Goal: Task Accomplishment & Management: Complete application form

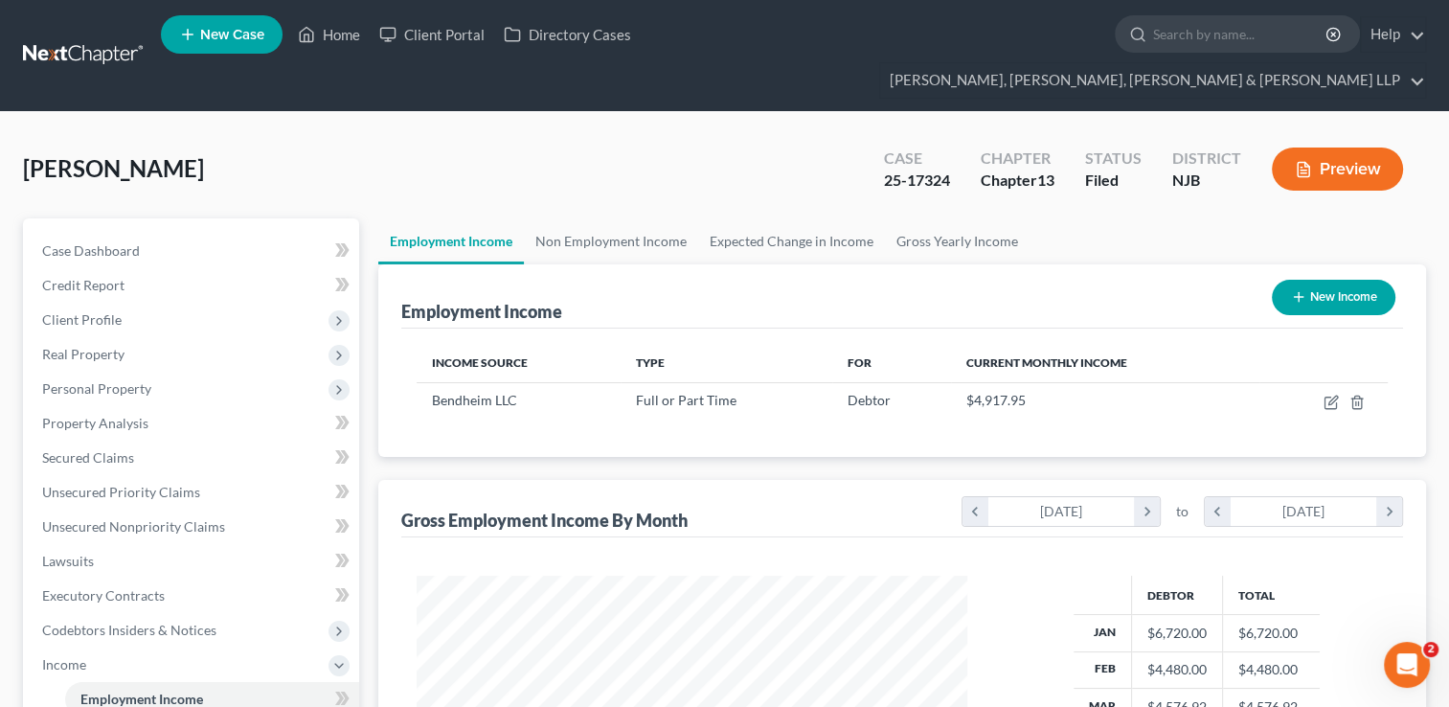
scroll to position [341, 589]
click at [332, 40] on link "Home" at bounding box center [328, 34] width 81 height 34
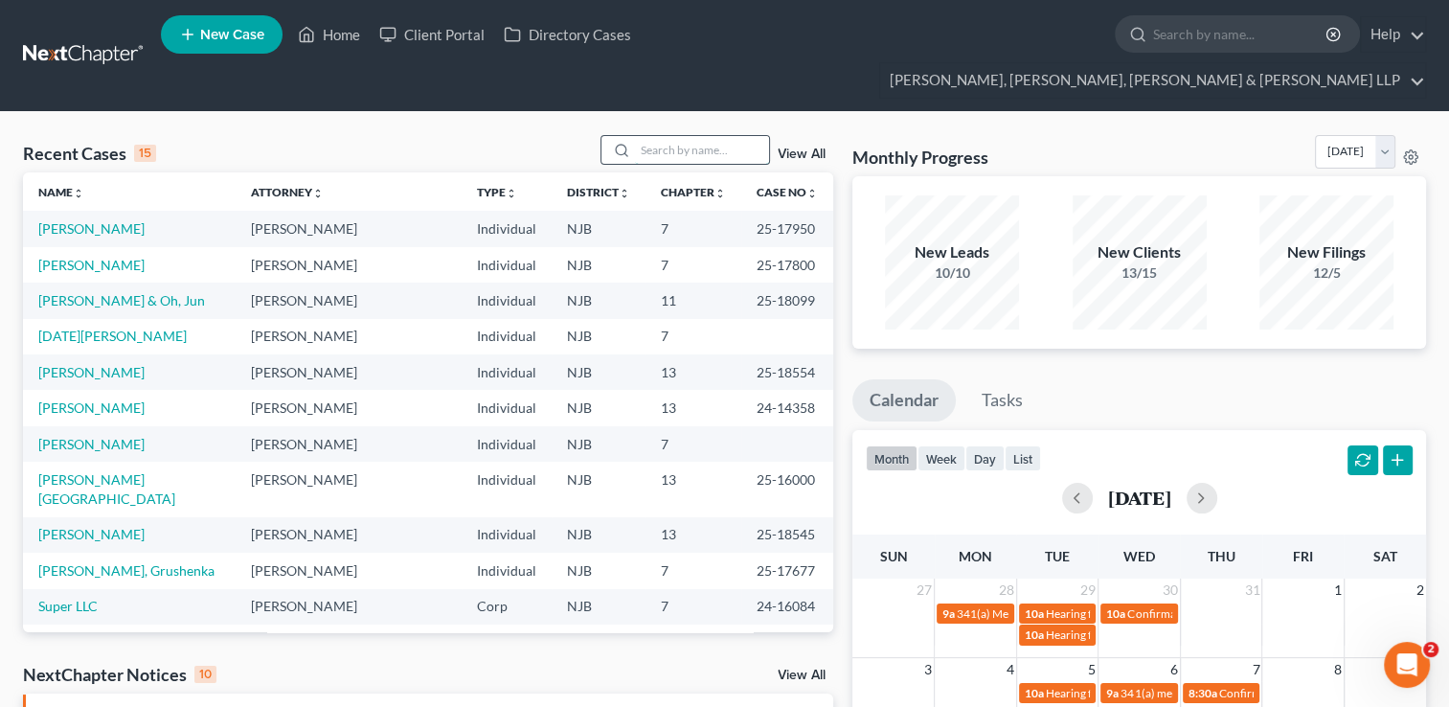
click at [679, 136] on input "search" at bounding box center [702, 150] width 134 height 28
paste input "Ghadeer"
type input "Ghadeer"
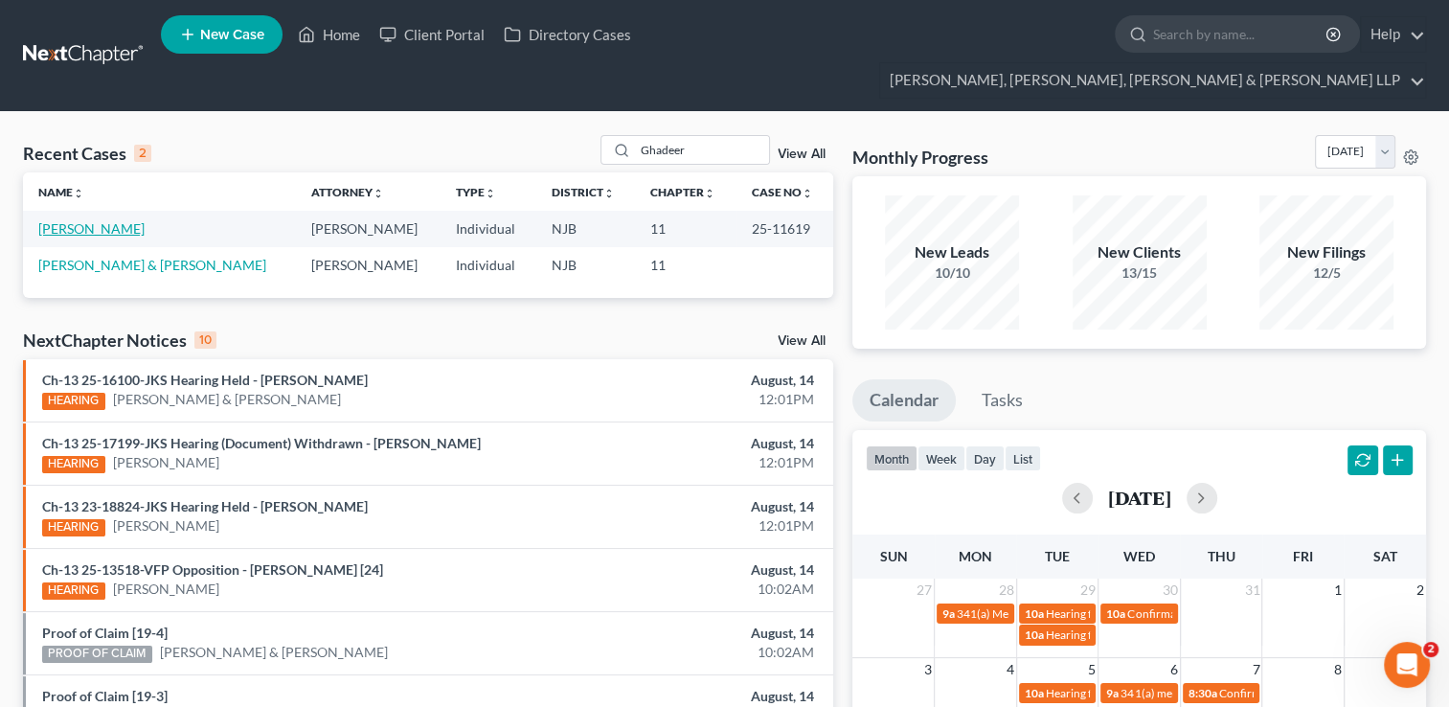
click at [106, 220] on link "[PERSON_NAME]" at bounding box center [91, 228] width 106 height 16
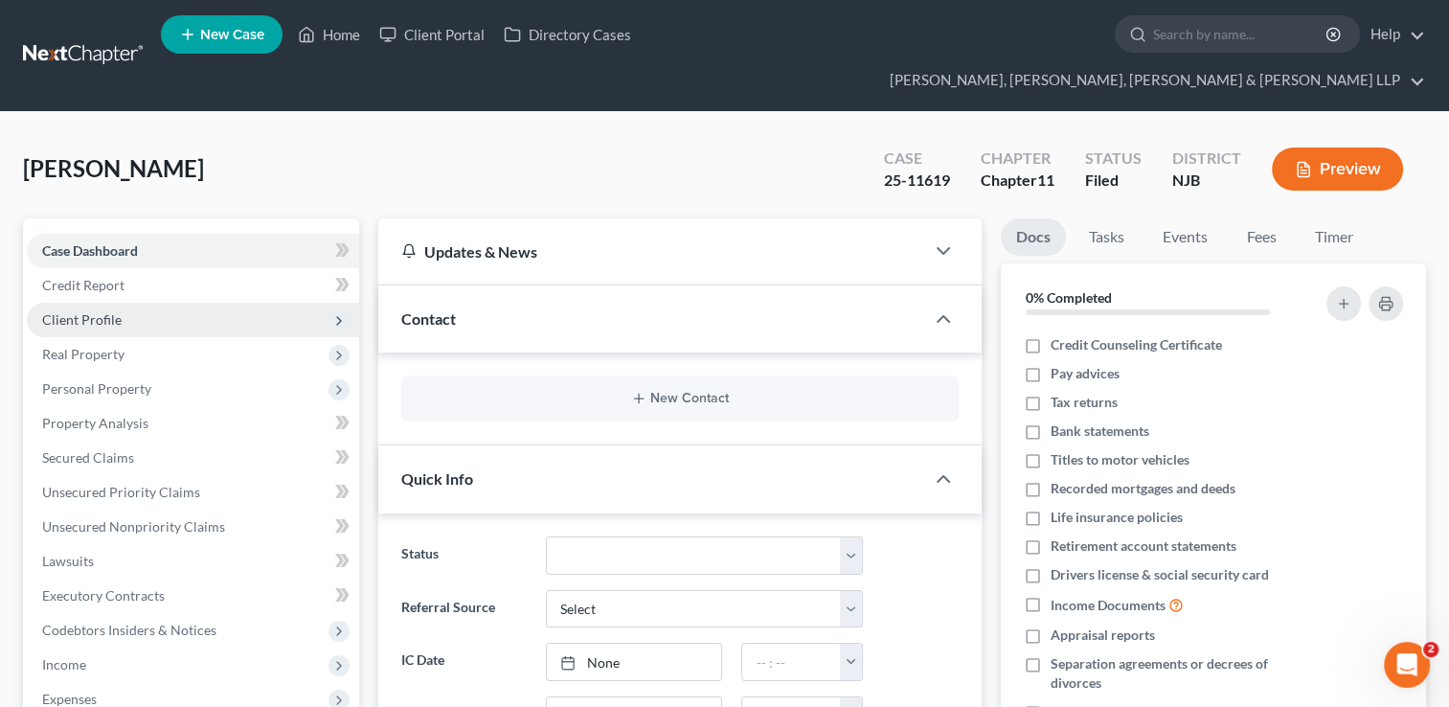
click at [102, 311] on span "Client Profile" at bounding box center [81, 319] width 79 height 16
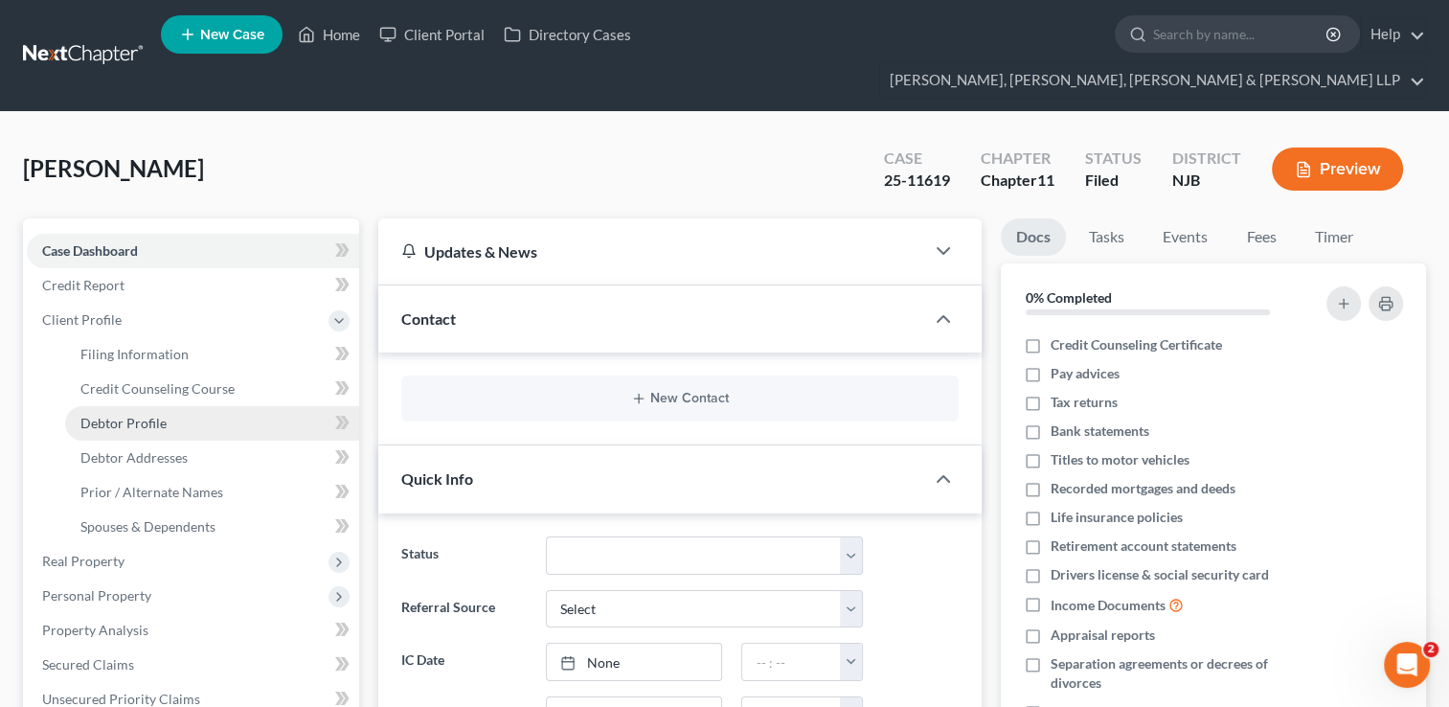
click at [172, 406] on link "Debtor Profile" at bounding box center [212, 423] width 294 height 34
select select "1"
select select "4"
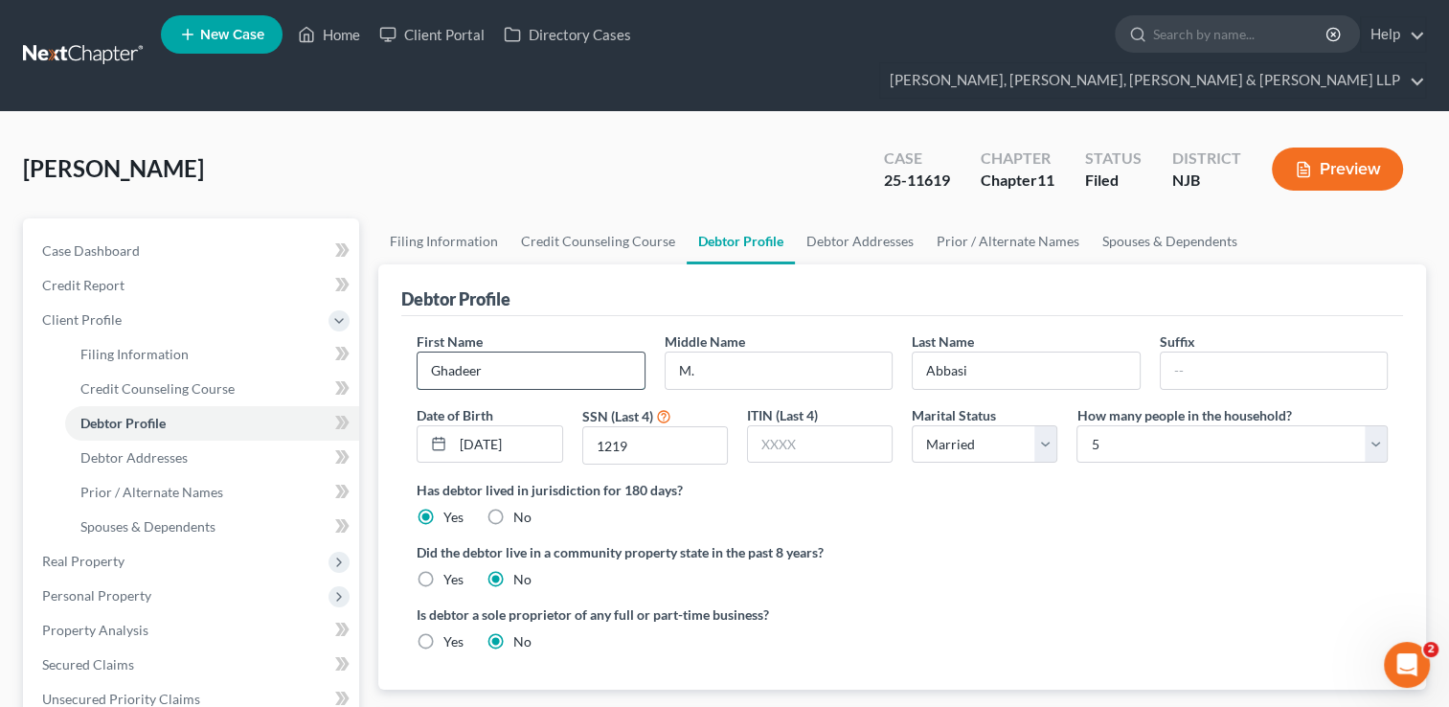
drag, startPoint x: 425, startPoint y: 335, endPoint x: 488, endPoint y: 335, distance: 63.2
click at [489, 352] on input "Ghadeer" at bounding box center [531, 370] width 226 height 36
drag, startPoint x: 712, startPoint y: 331, endPoint x: 658, endPoint y: 332, distance: 53.6
click at [658, 332] on div "Middle Name M." at bounding box center [778, 360] width 247 height 58
drag, startPoint x: 964, startPoint y: 329, endPoint x: 935, endPoint y: 334, distance: 30.1
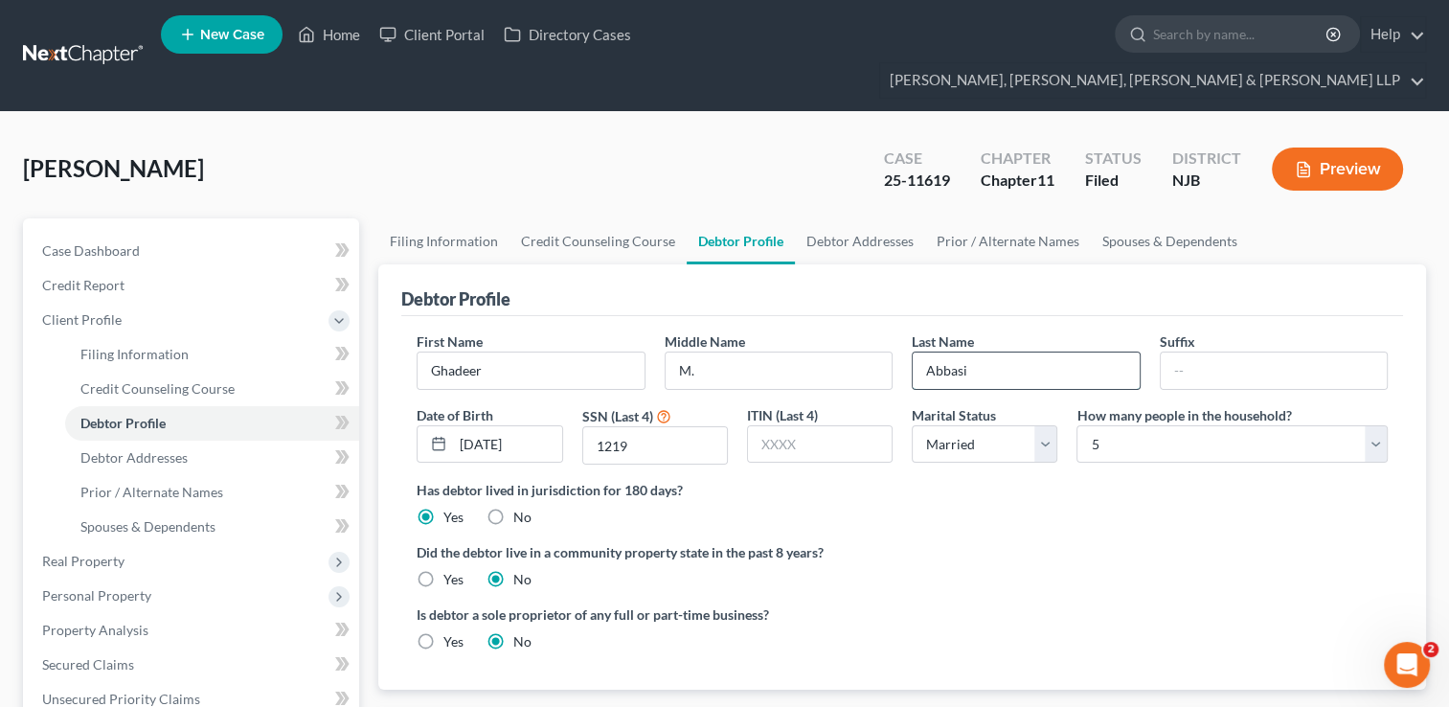
click at [918, 352] on input "Abbasi" at bounding box center [1026, 370] width 226 height 36
drag, startPoint x: 464, startPoint y: 405, endPoint x: 540, endPoint y: 412, distance: 76.9
click at [540, 426] on input "[DATE]" at bounding box center [507, 444] width 108 height 36
drag, startPoint x: 540, startPoint y: 407, endPoint x: 454, endPoint y: 403, distance: 86.3
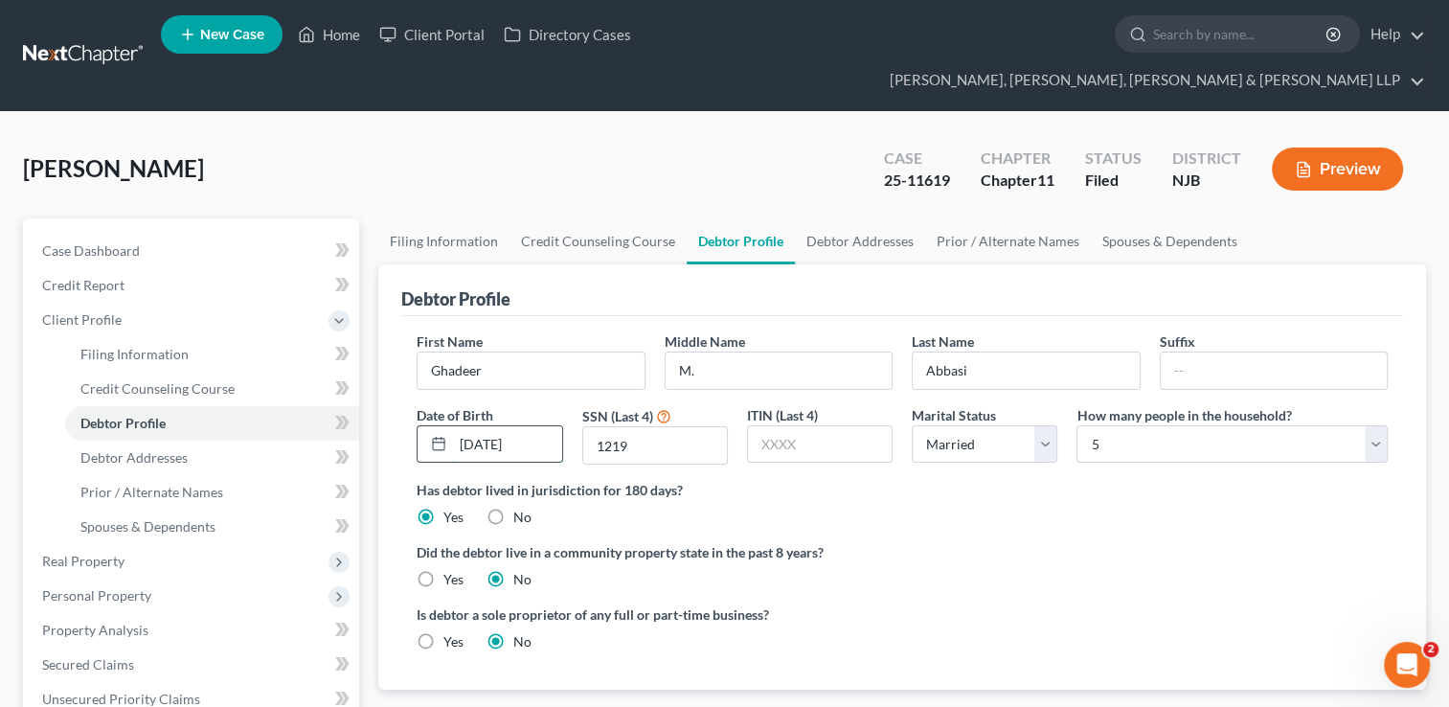
click at [454, 426] on input "[DATE]" at bounding box center [507, 444] width 108 height 36
click at [119, 277] on span "Credit Report" at bounding box center [83, 285] width 82 height 16
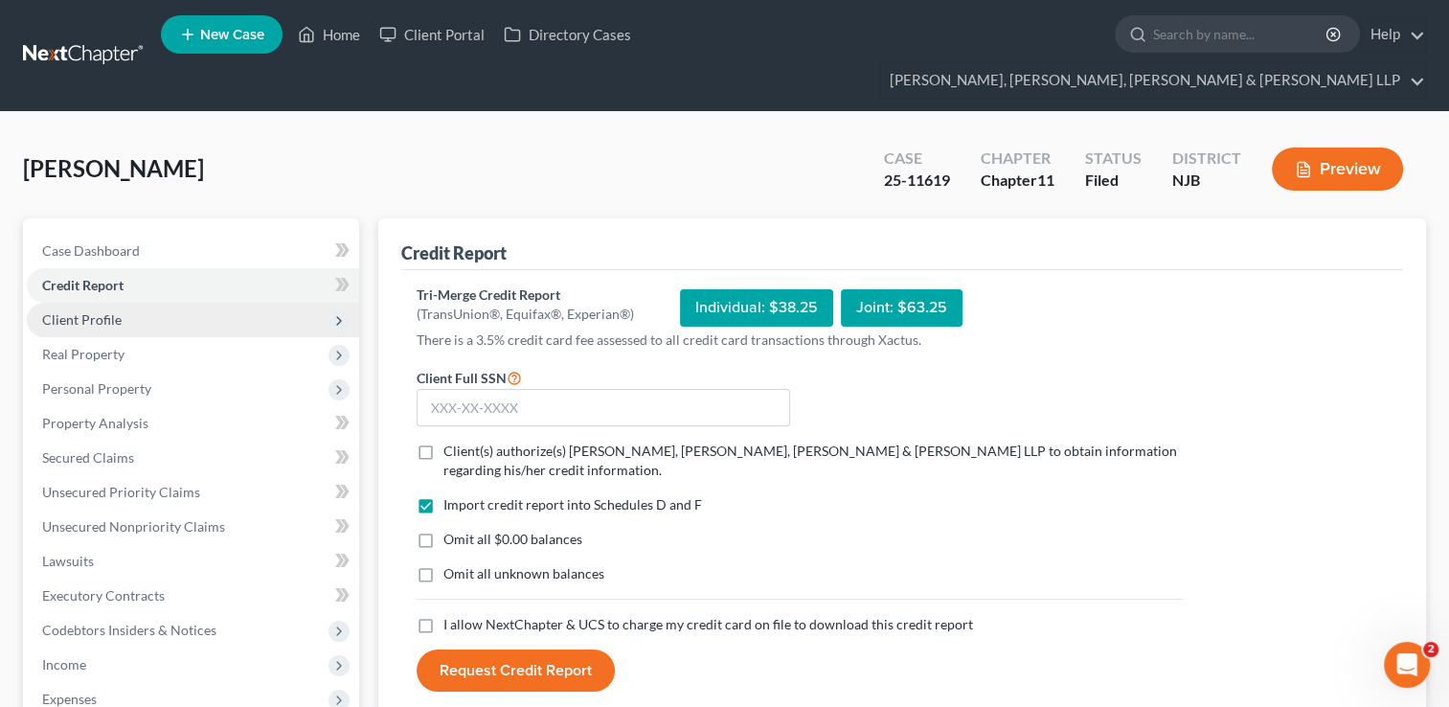
click at [102, 311] on span "Client Profile" at bounding box center [81, 319] width 79 height 16
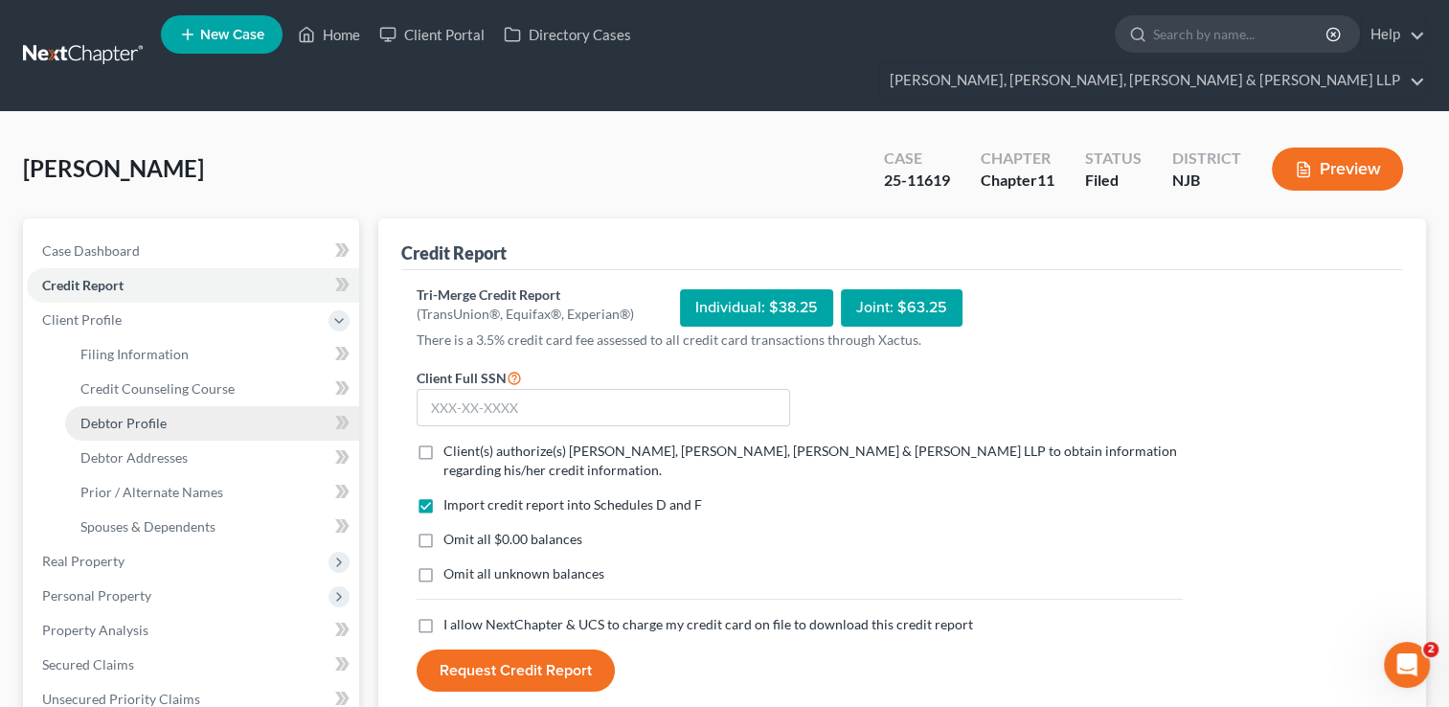
click at [146, 415] on span "Debtor Profile" at bounding box center [123, 423] width 86 height 16
select select "1"
select select "4"
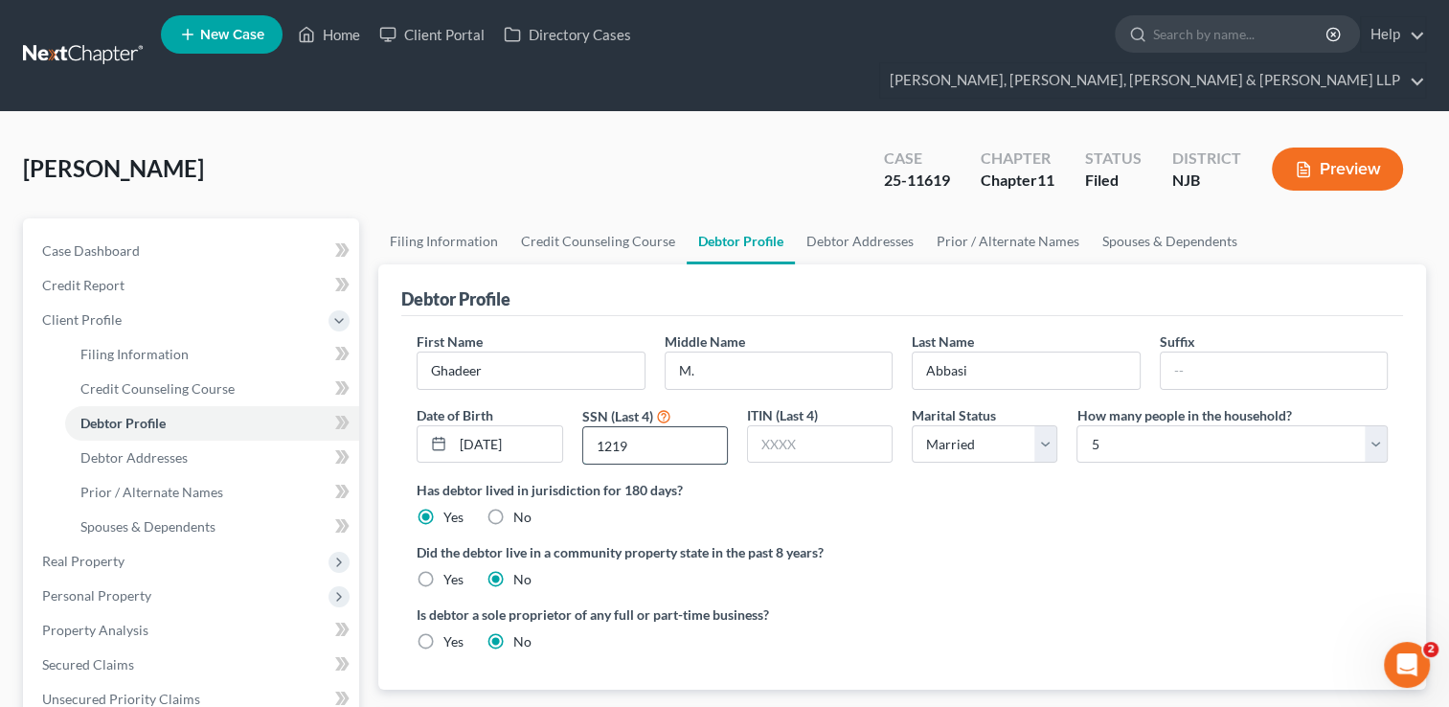
drag, startPoint x: 654, startPoint y: 404, endPoint x: 605, endPoint y: 416, distance: 50.2
click at [584, 427] on input "1219" at bounding box center [655, 445] width 144 height 36
click at [169, 441] on link "Debtor Addresses" at bounding box center [212, 458] width 294 height 34
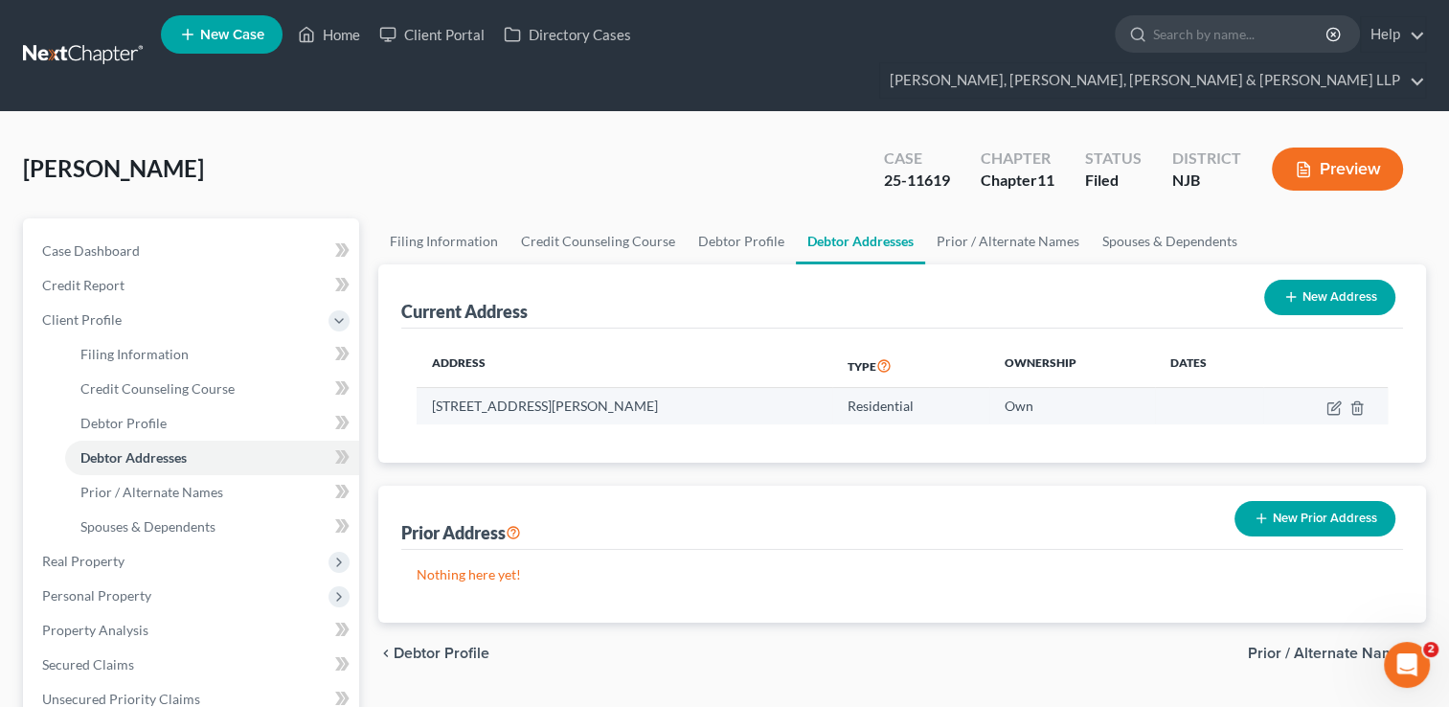
drag, startPoint x: 418, startPoint y: 369, endPoint x: 646, endPoint y: 368, distance: 227.9
click at [646, 388] on td "[STREET_ADDRESS][PERSON_NAME]" at bounding box center [625, 406] width 416 height 36
drag, startPoint x: 644, startPoint y: 368, endPoint x: 609, endPoint y: 374, distance: 35.0
copy td "[STREET_ADDRESS][PERSON_NAME]"
click at [1330, 400] on icon "button" at bounding box center [1333, 407] width 15 height 15
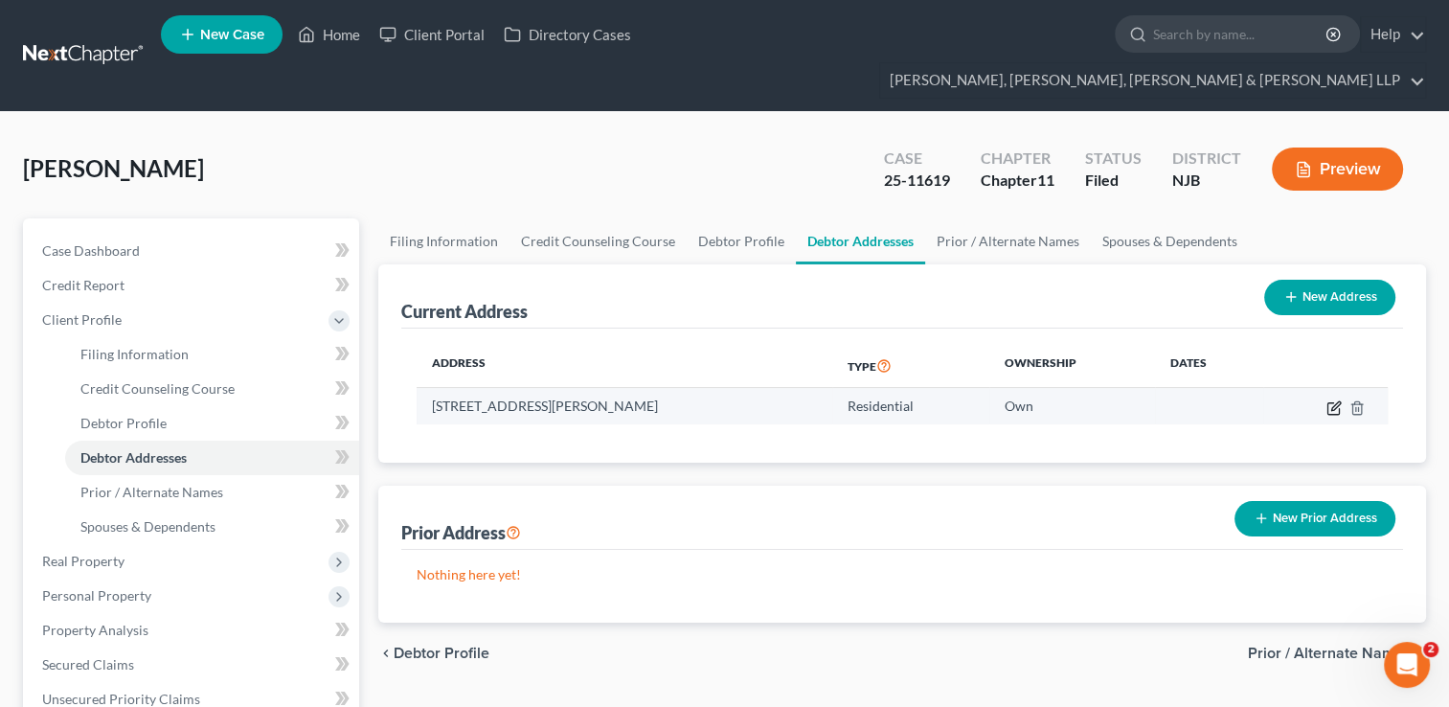
select select "33"
select select "0"
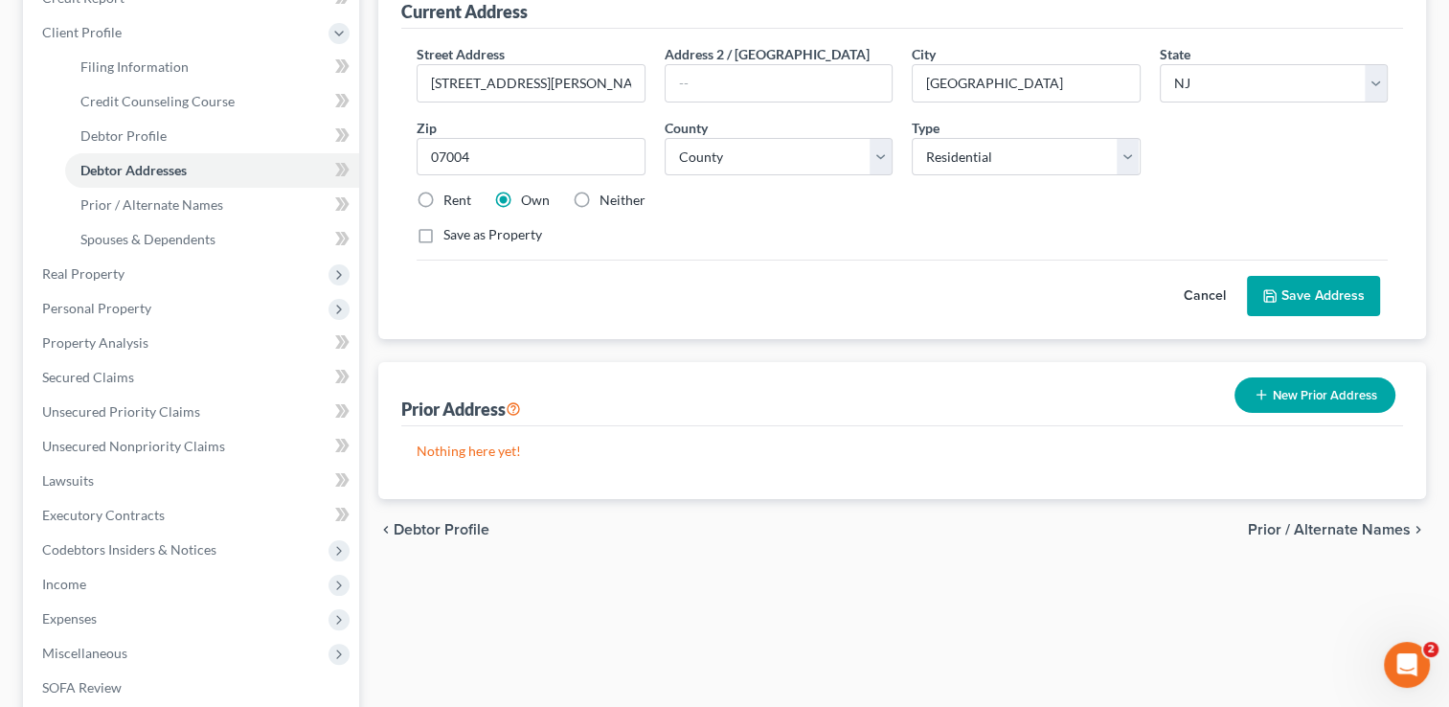
scroll to position [192, 0]
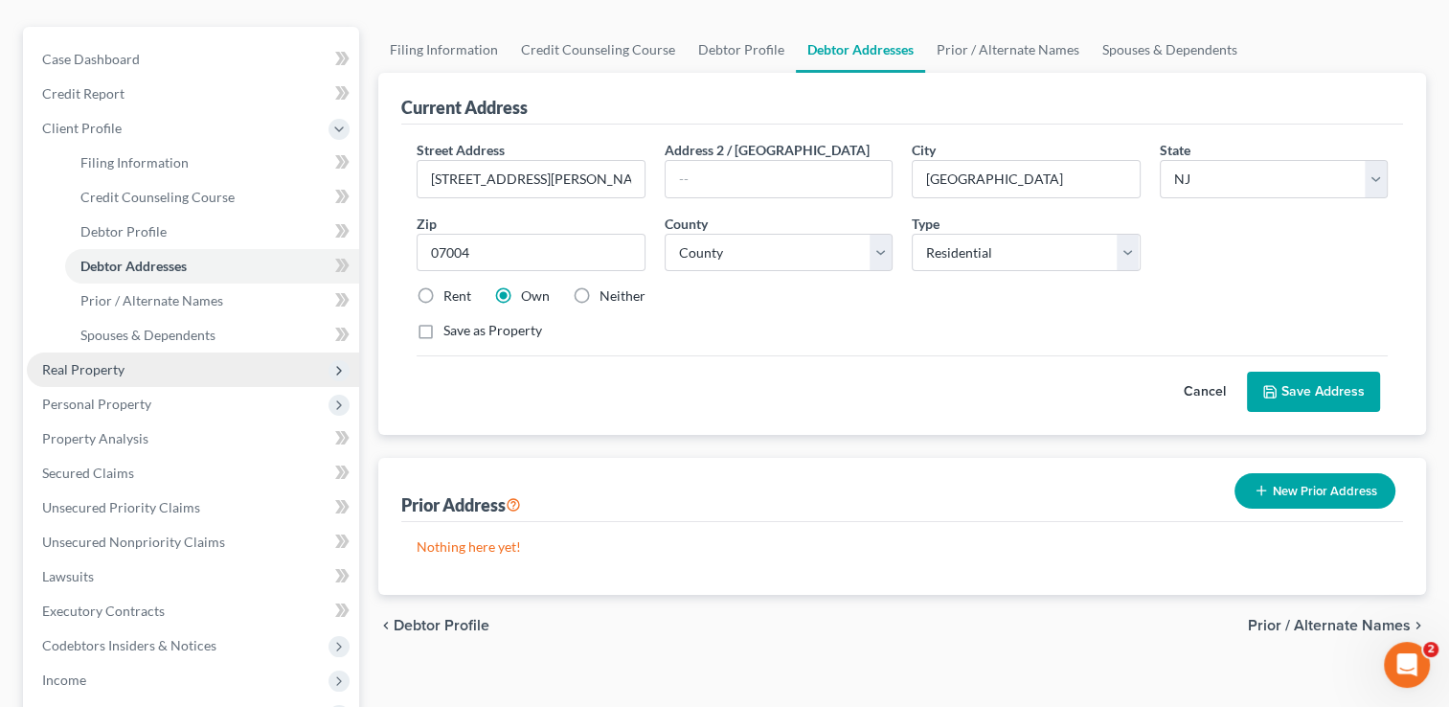
click at [114, 361] on span "Real Property" at bounding box center [83, 369] width 82 height 16
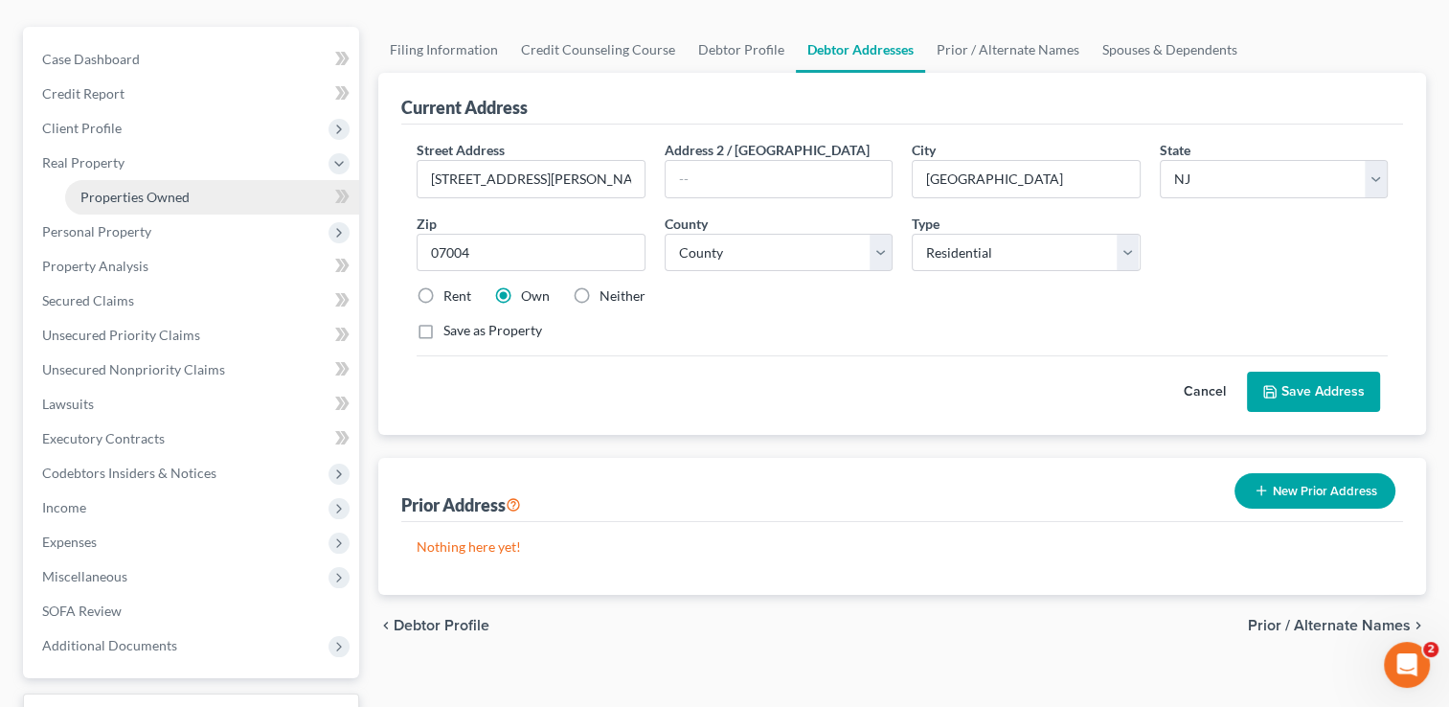
click at [189, 180] on link "Properties Owned" at bounding box center [212, 197] width 294 height 34
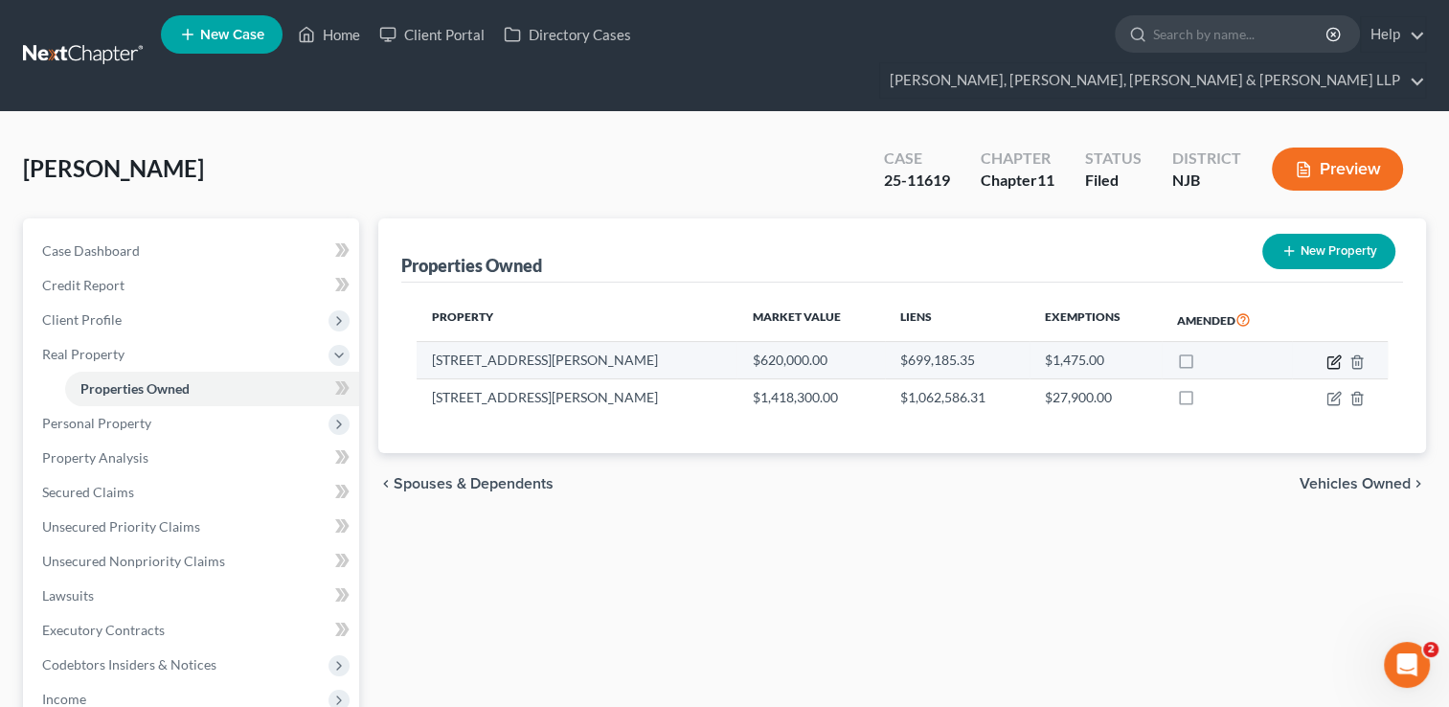
click at [1332, 355] on icon "button" at bounding box center [1335, 359] width 9 height 9
select select "33"
select select "6"
select select "3"
select select "0"
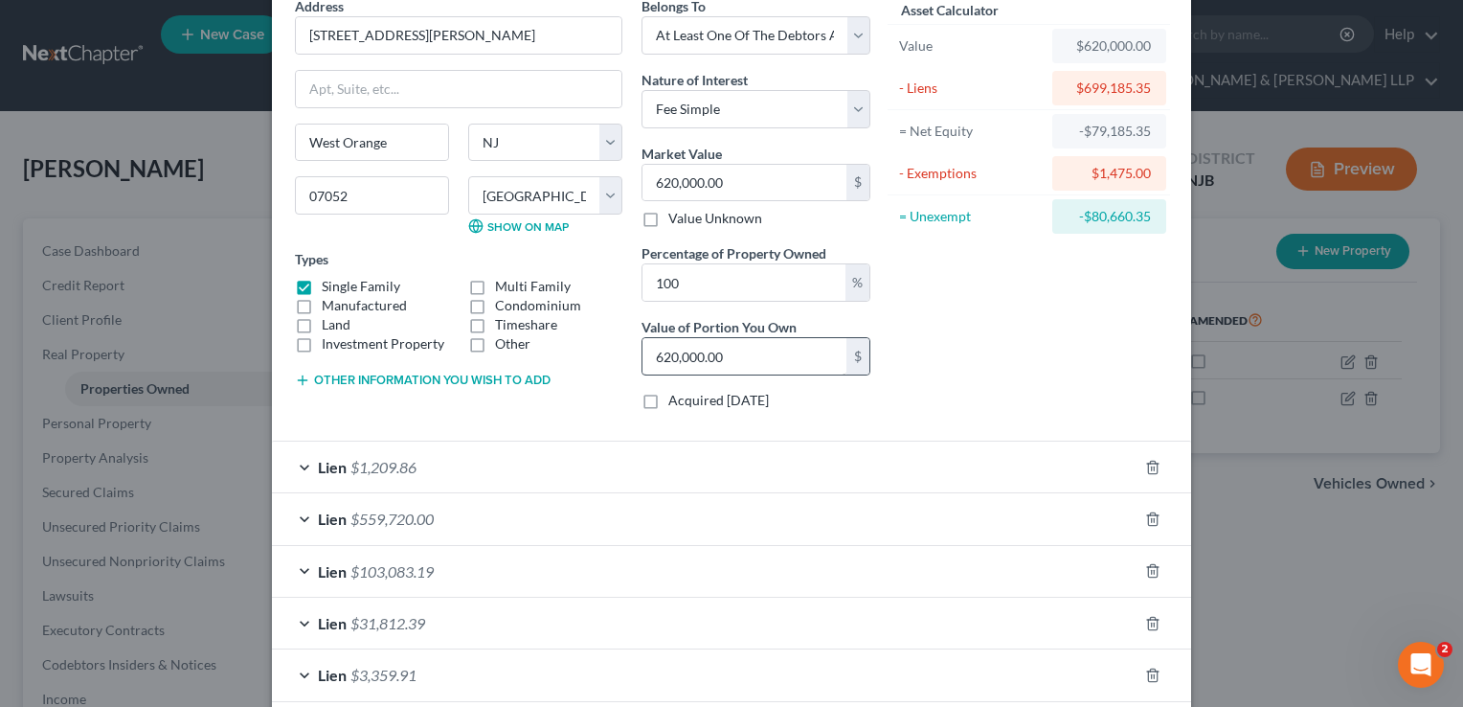
scroll to position [192, 0]
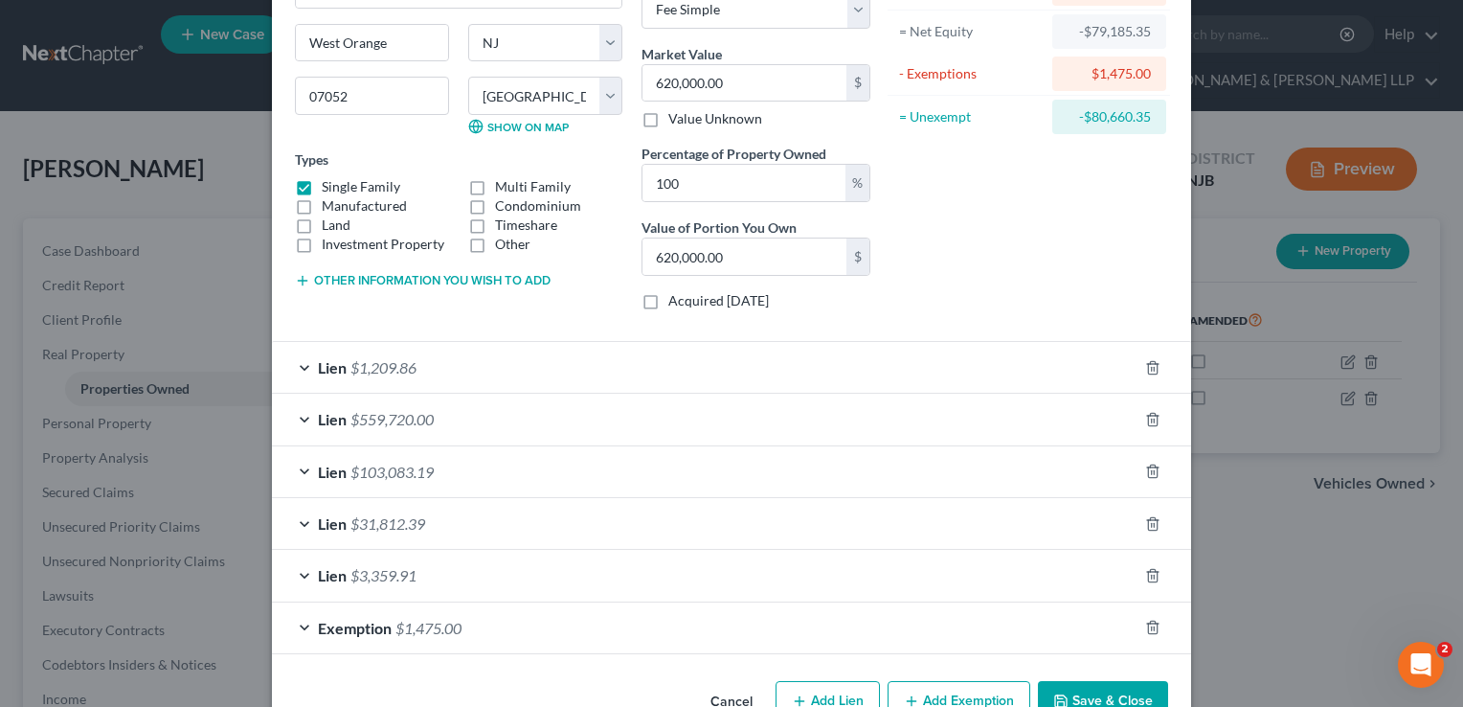
click at [397, 416] on span "$559,720.00" at bounding box center [392, 419] width 83 height 18
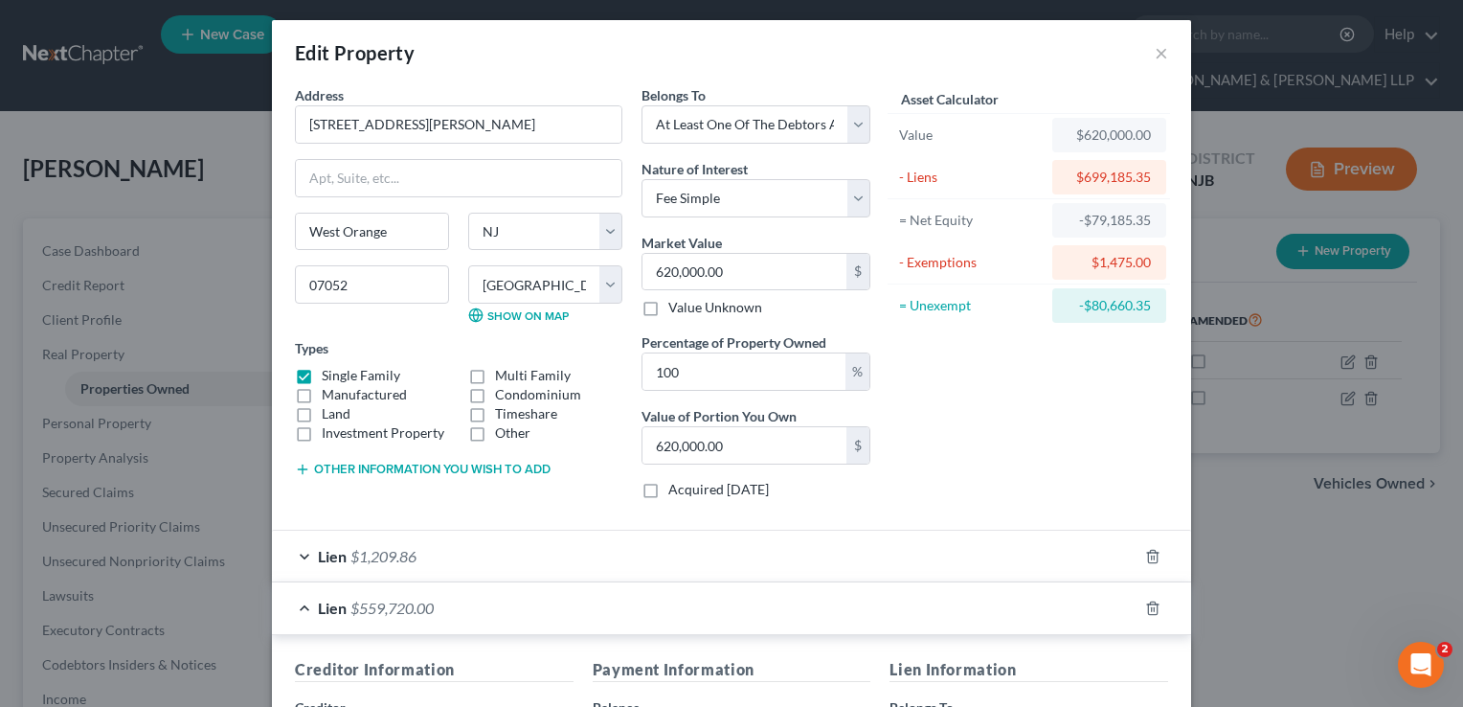
scroll to position [0, 0]
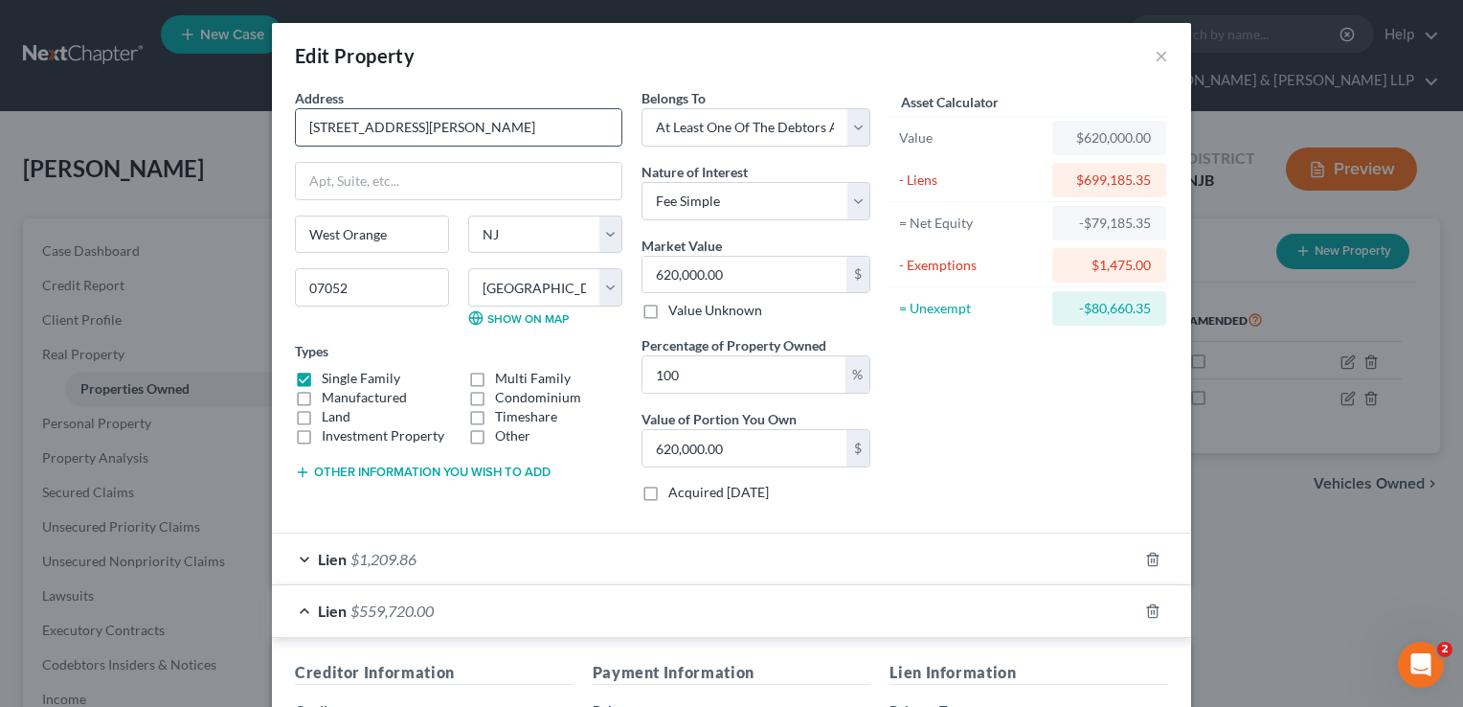
drag, startPoint x: 441, startPoint y: 128, endPoint x: 302, endPoint y: 132, distance: 138.9
click at [298, 128] on input "[STREET_ADDRESS][PERSON_NAME]" at bounding box center [459, 127] width 326 height 36
drag, startPoint x: 382, startPoint y: 232, endPoint x: 288, endPoint y: 234, distance: 93.9
click at [296, 234] on input "West Orange" at bounding box center [372, 234] width 152 height 36
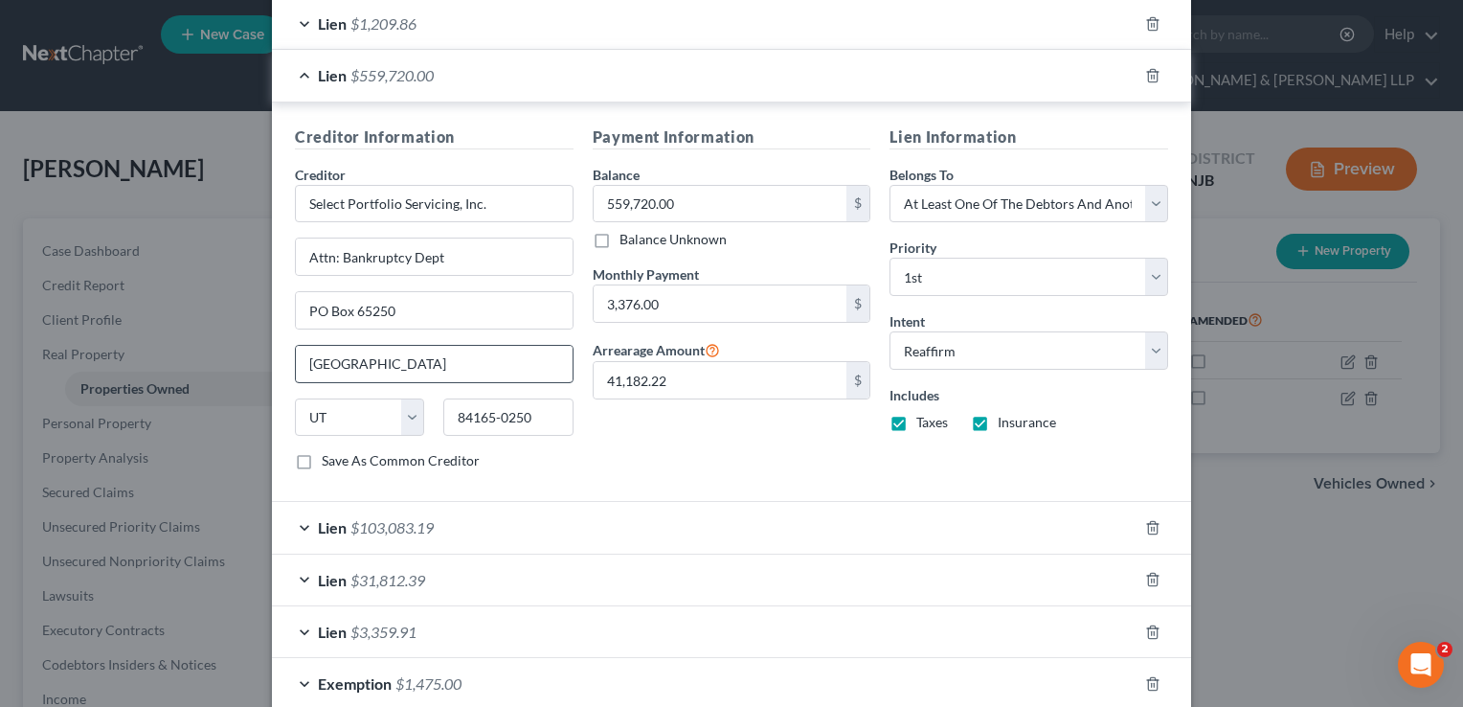
scroll to position [638, 0]
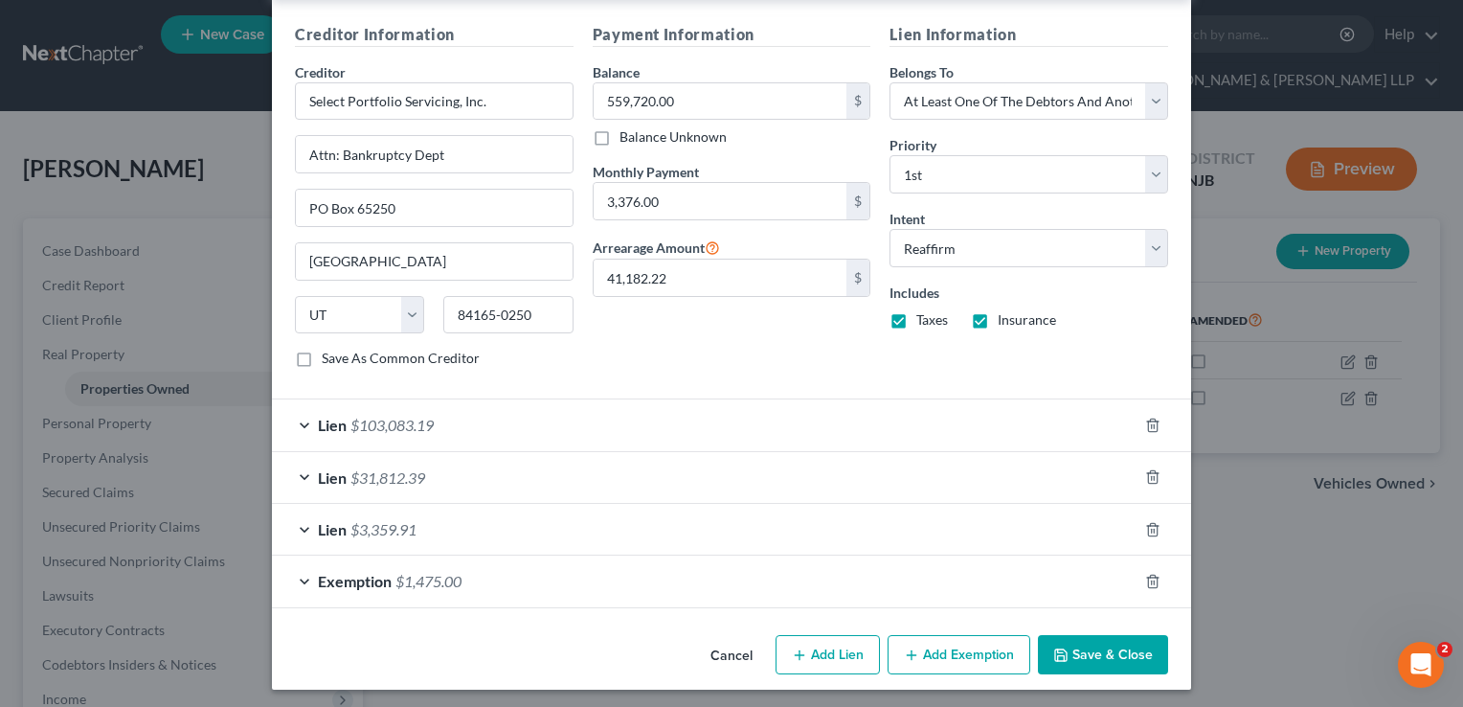
click at [456, 431] on div "Lien $103,083.19" at bounding box center [705, 424] width 866 height 51
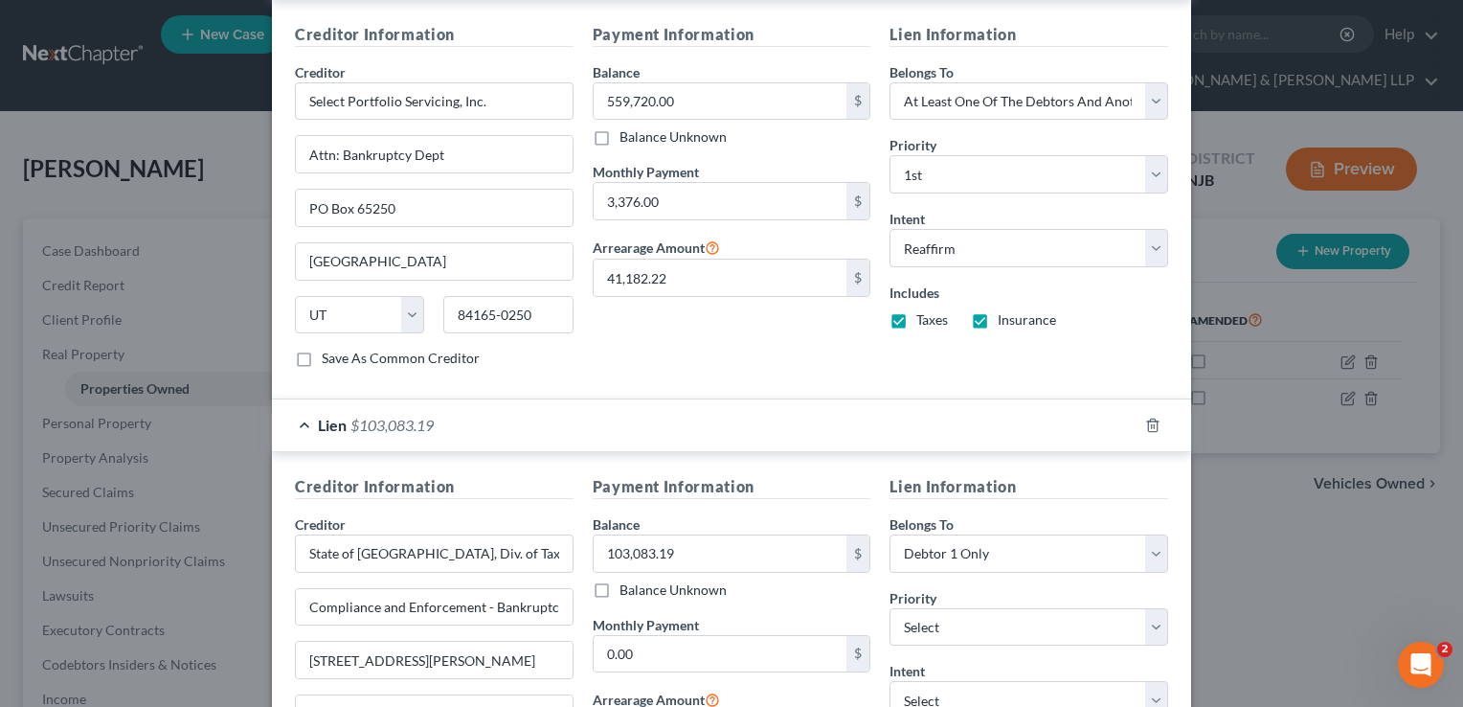
scroll to position [829, 0]
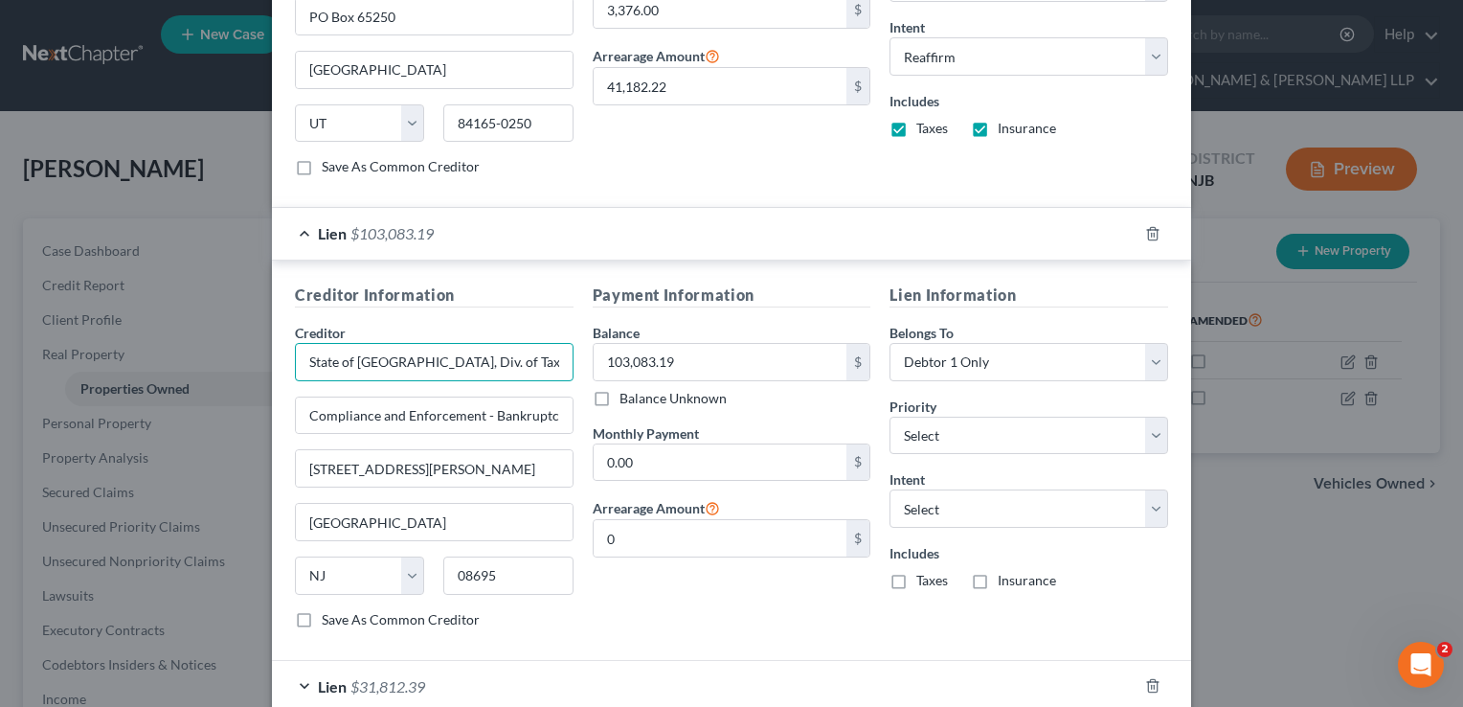
drag, startPoint x: 440, startPoint y: 352, endPoint x: 303, endPoint y: 359, distance: 137.1
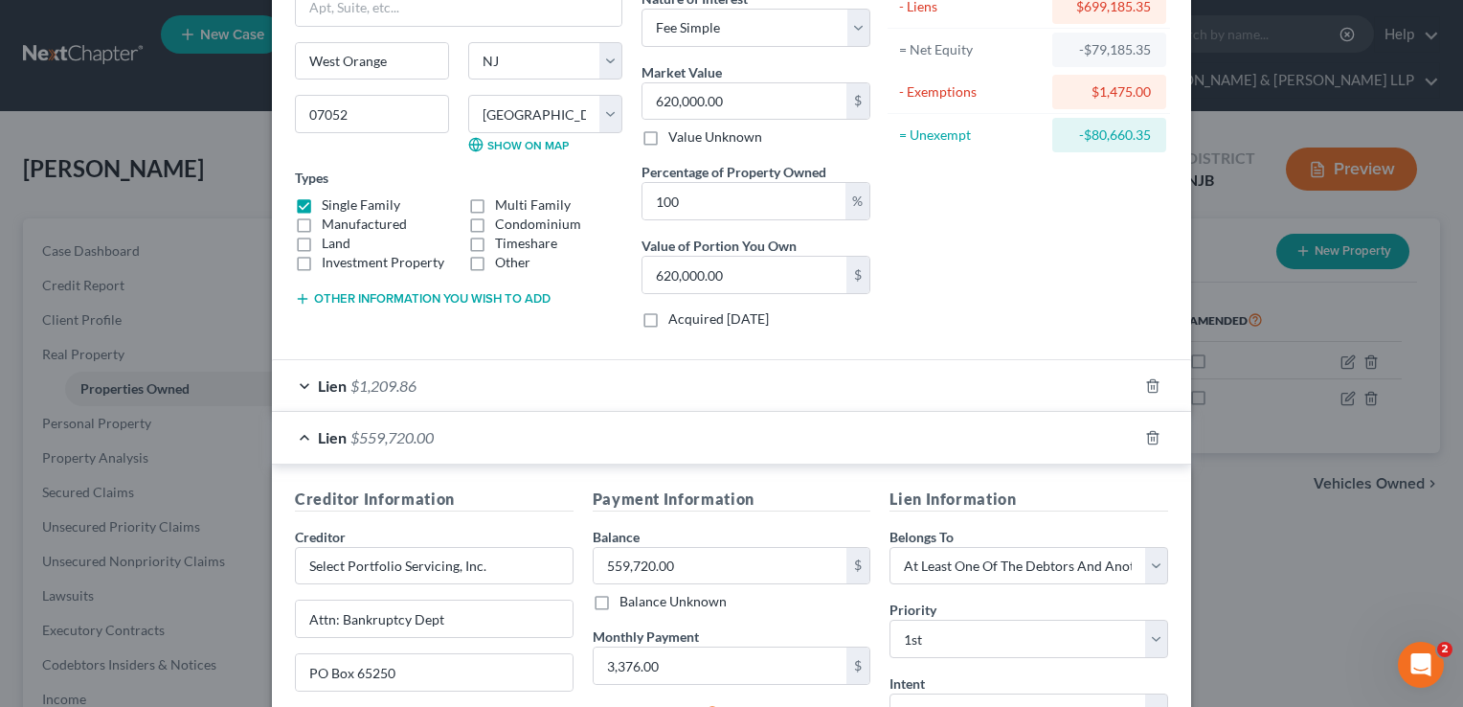
scroll to position [0, 0]
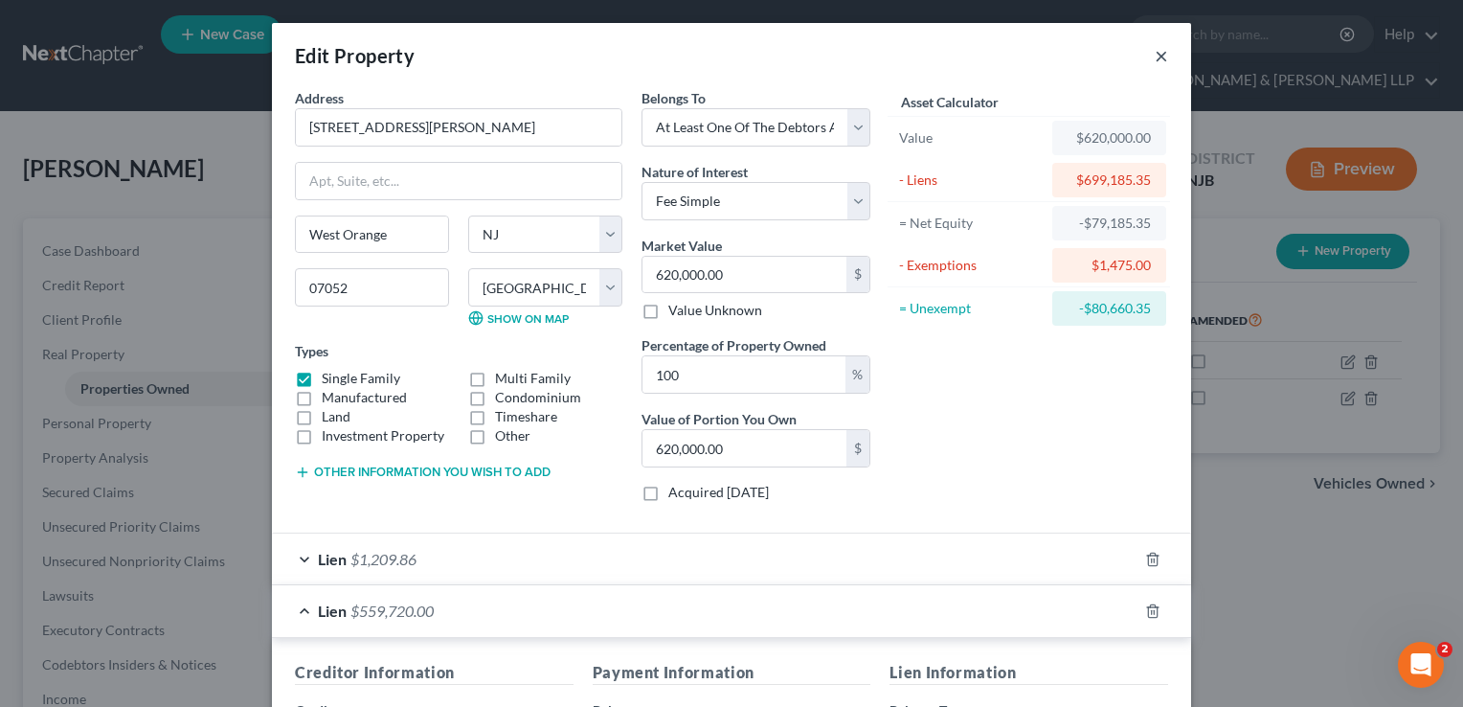
click at [1155, 54] on button "×" at bounding box center [1161, 55] width 13 height 23
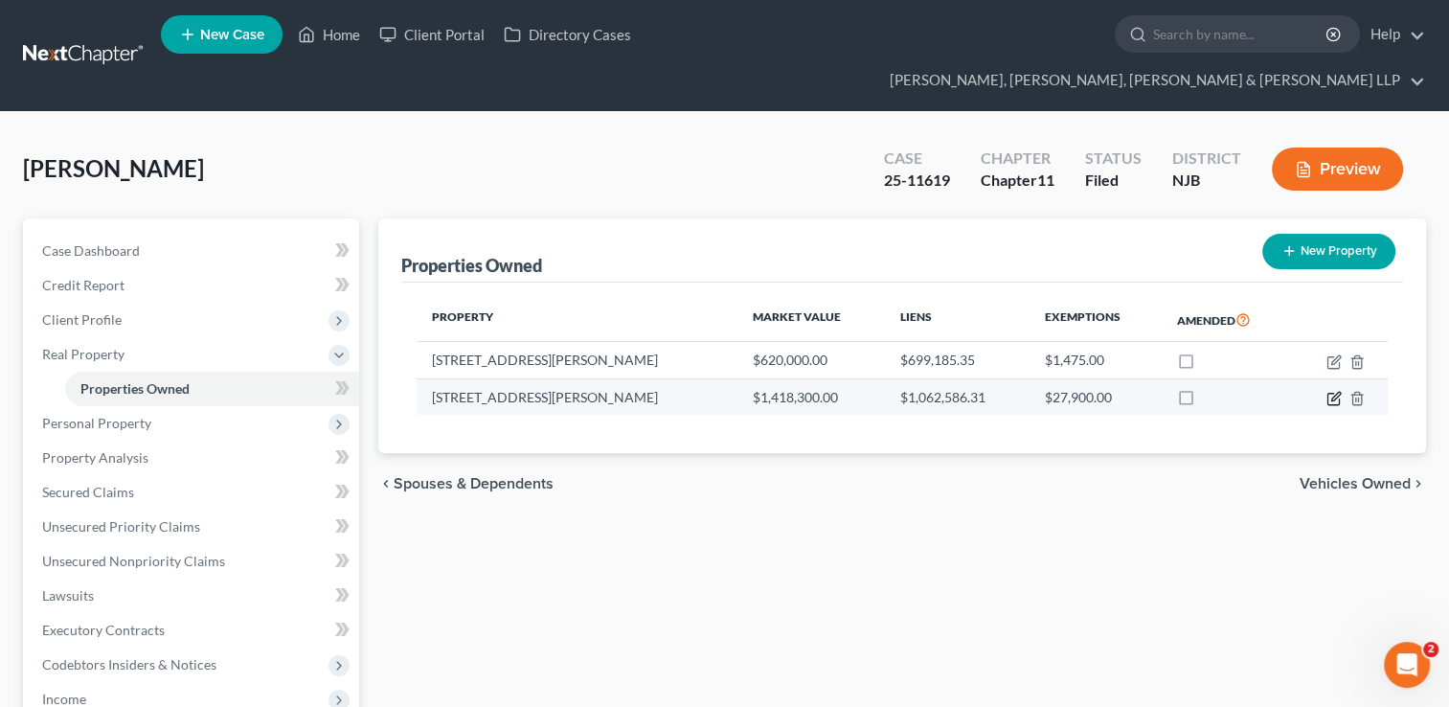
click at [1336, 391] on icon "button" at bounding box center [1333, 398] width 15 height 15
select select "33"
select select "6"
select select "3"
select select "5"
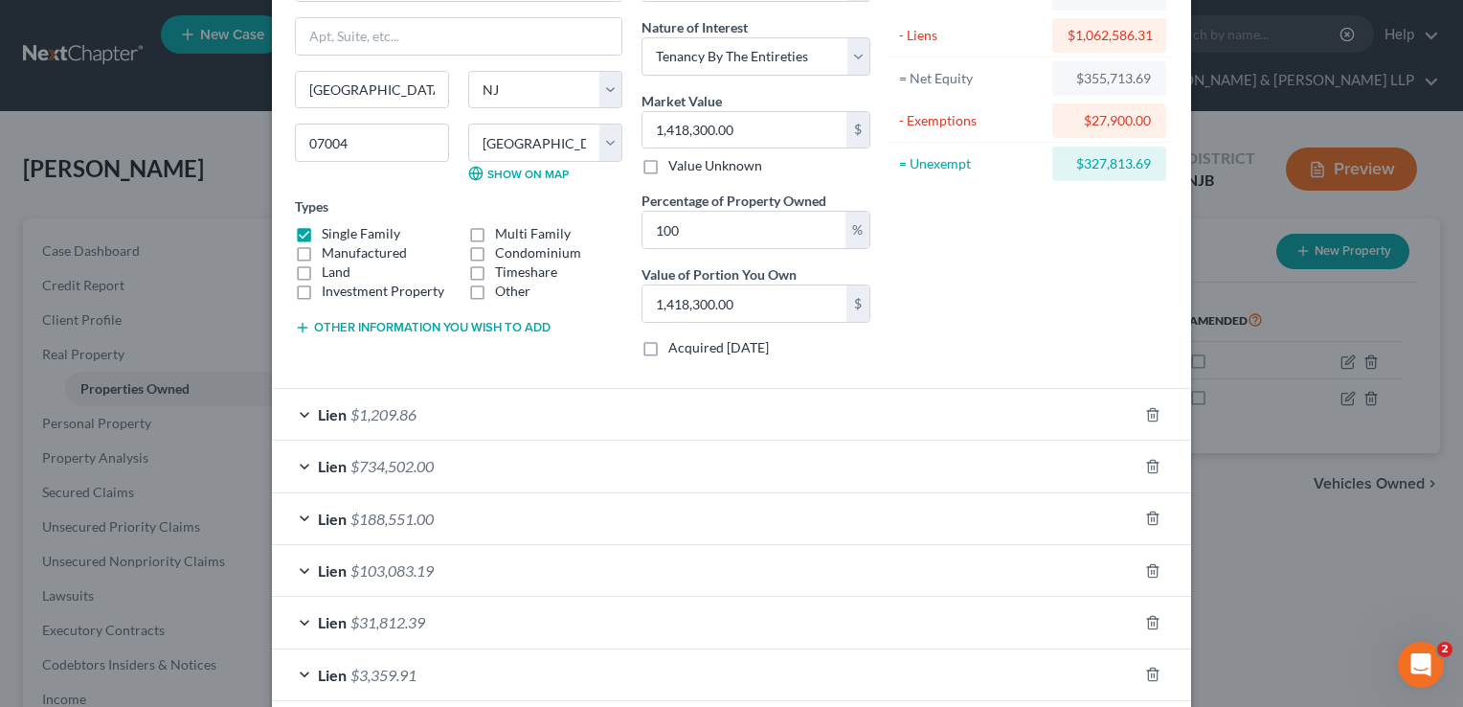
scroll to position [96, 0]
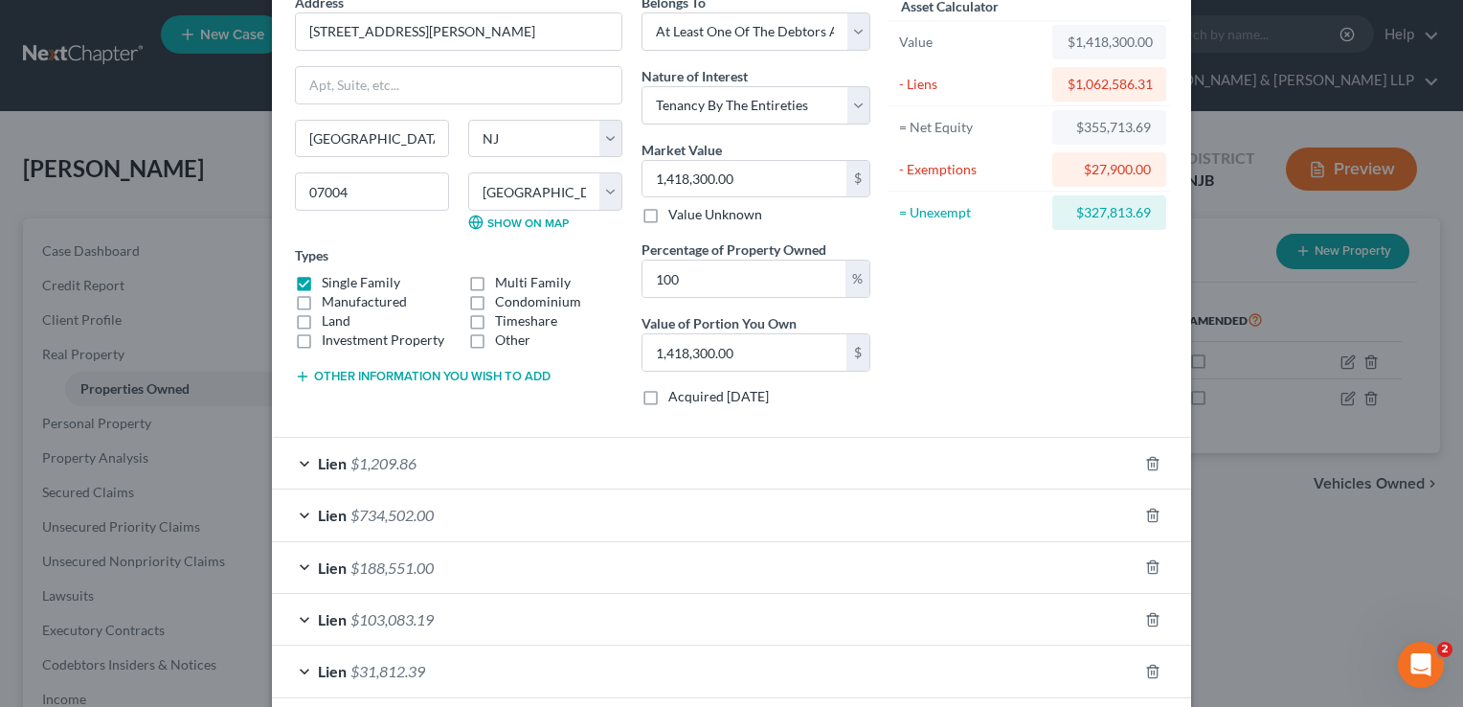
click at [433, 517] on div "Lien $734,502.00" at bounding box center [705, 514] width 866 height 51
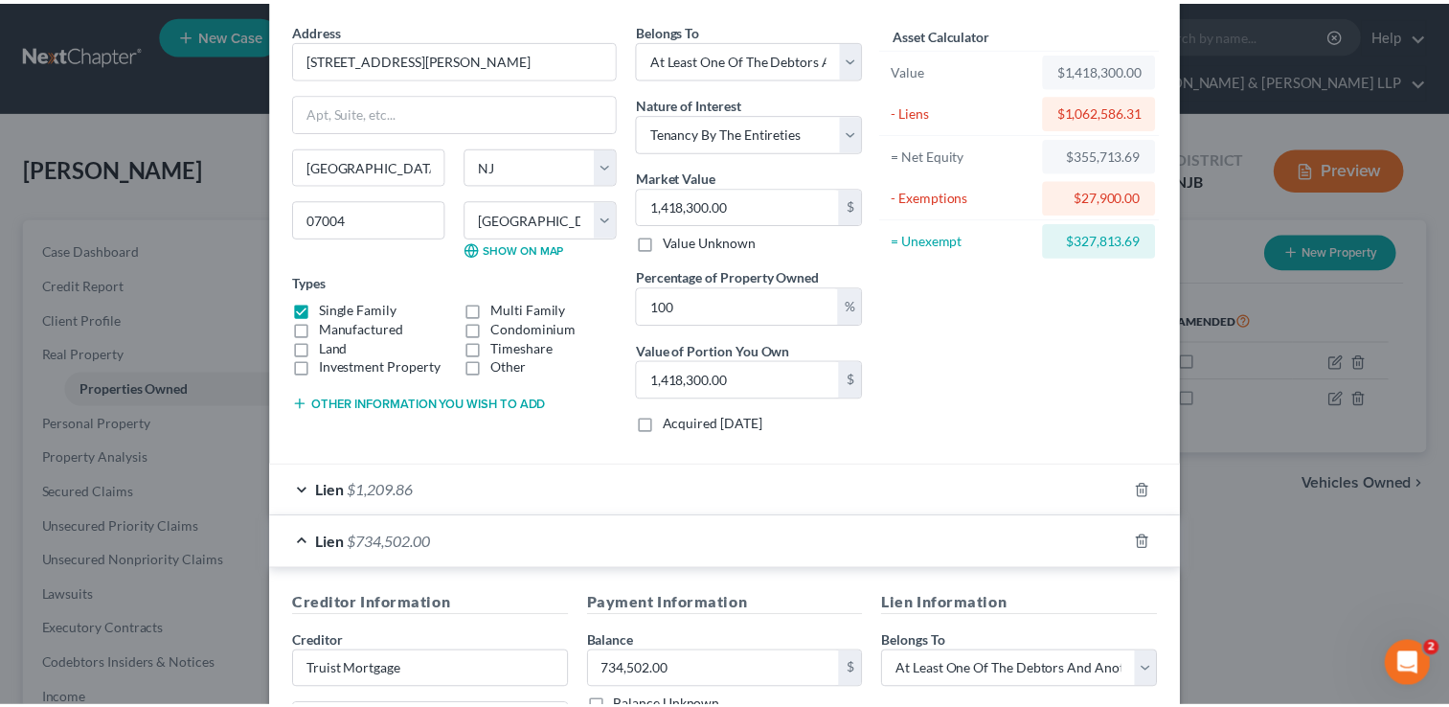
scroll to position [0, 0]
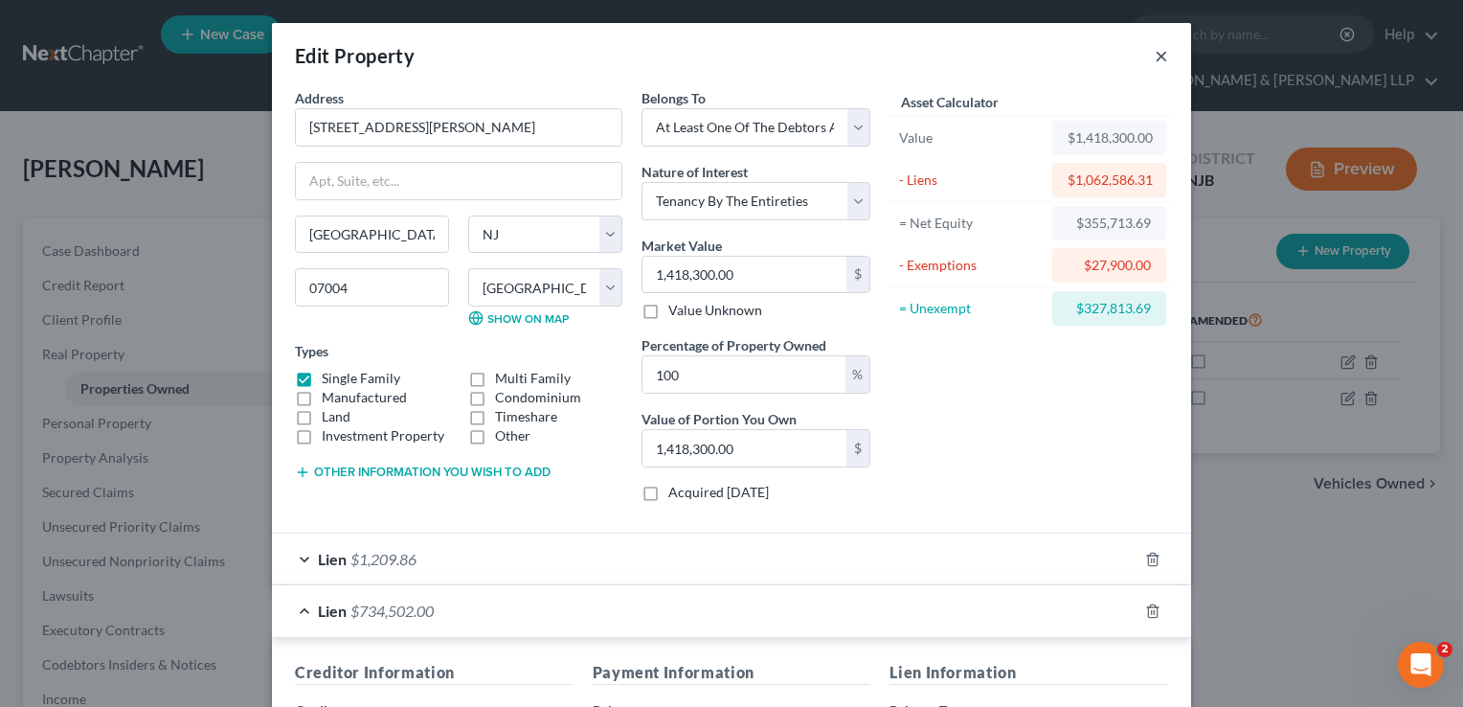
click at [1155, 57] on button "×" at bounding box center [1161, 55] width 13 height 23
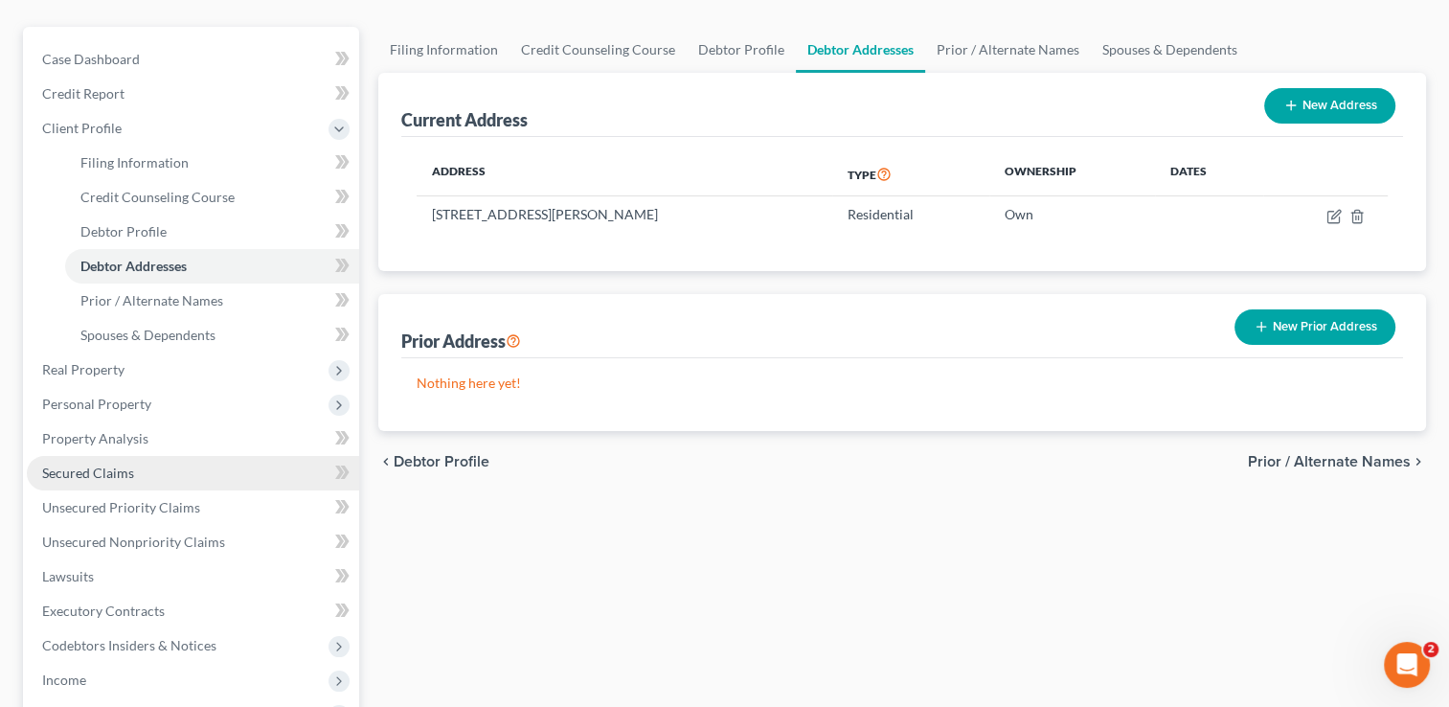
scroll to position [287, 0]
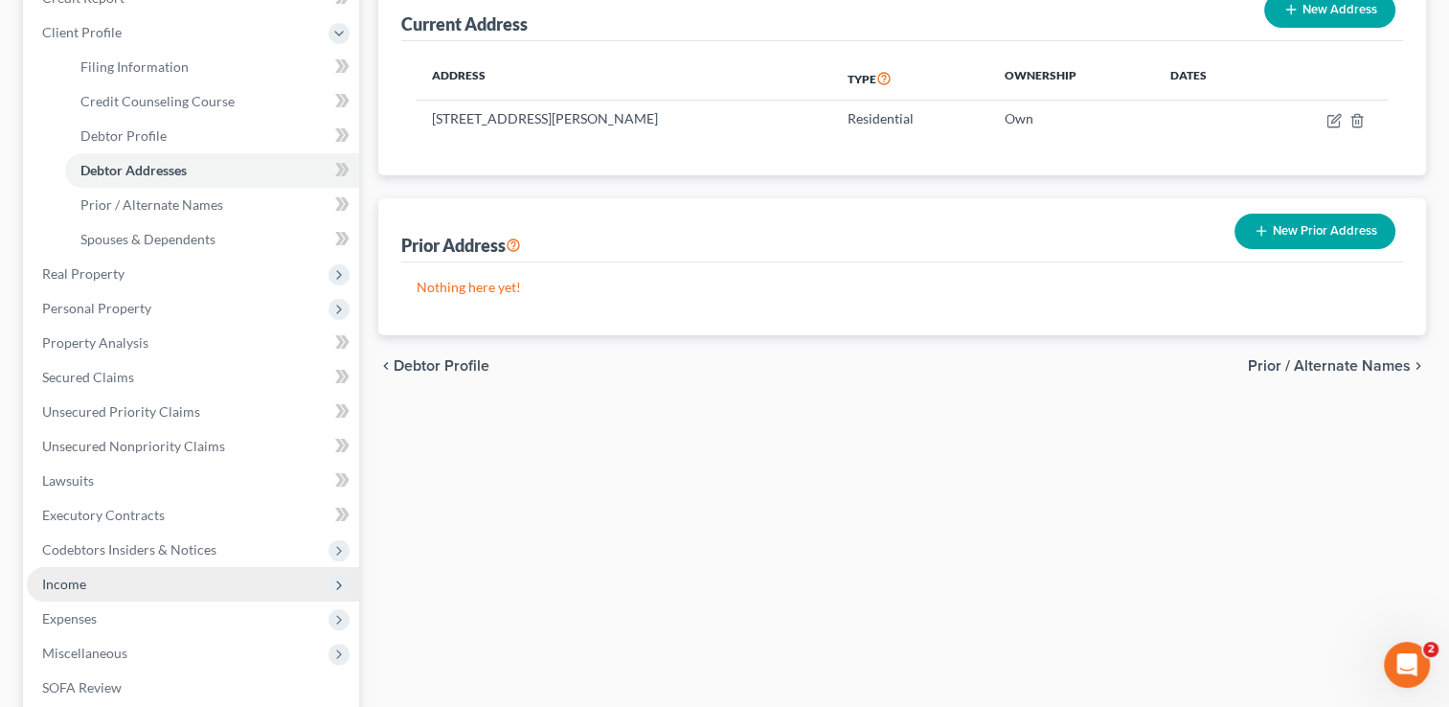
click at [83, 576] on span "Income" at bounding box center [64, 584] width 44 height 16
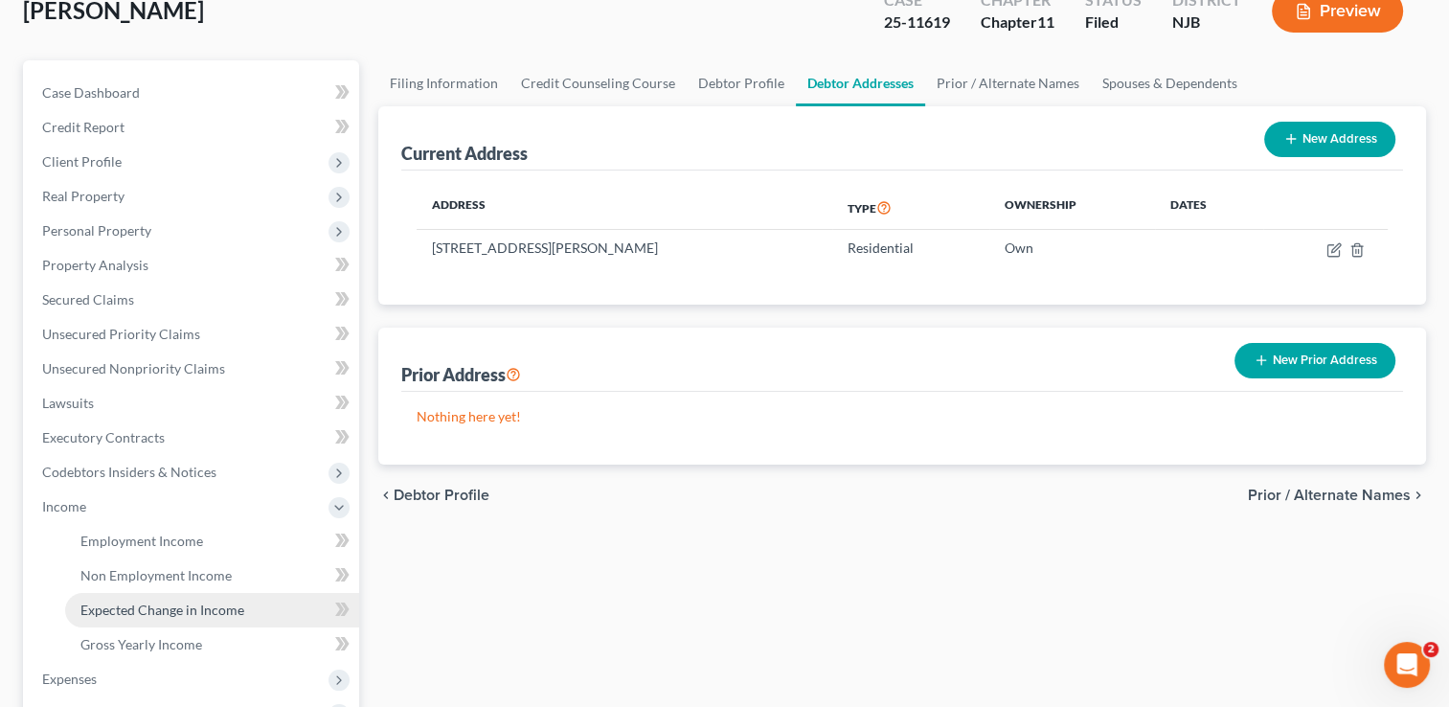
scroll to position [192, 0]
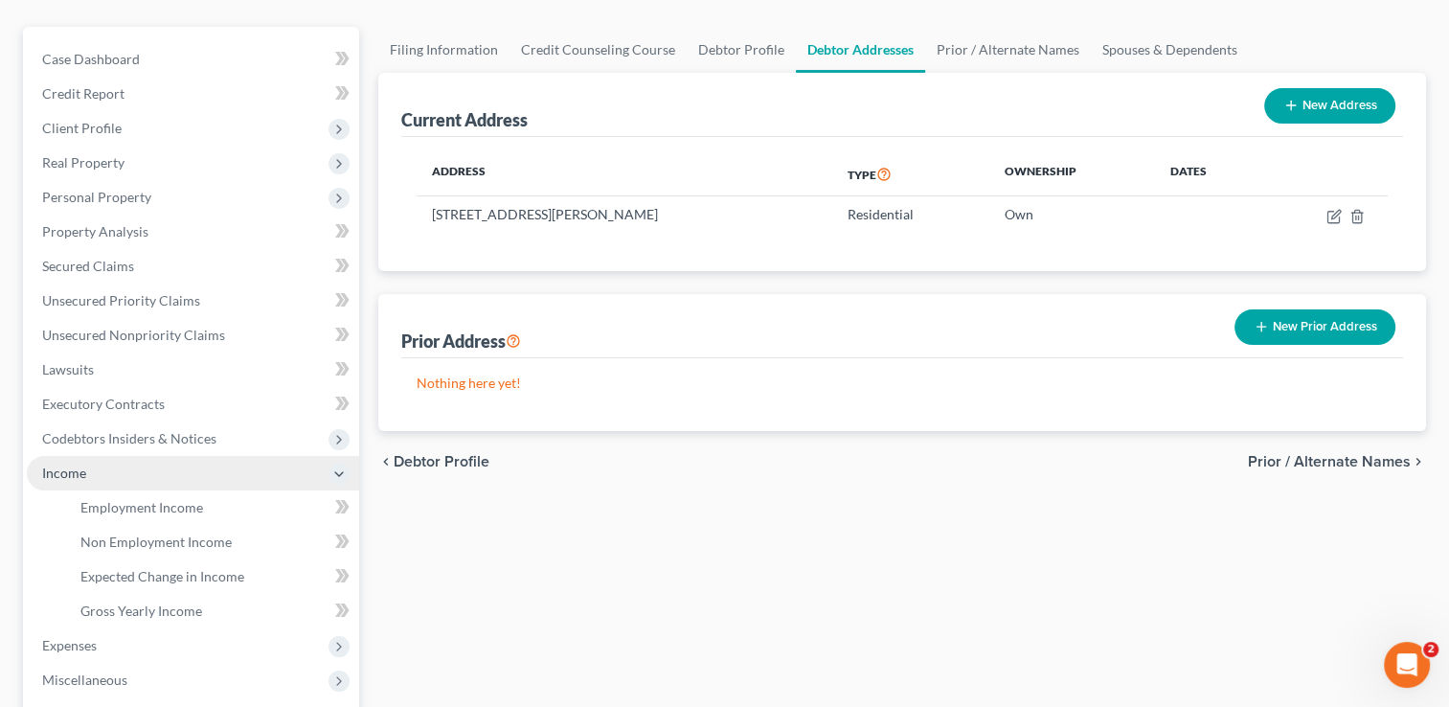
click at [80, 465] on span "Income" at bounding box center [64, 473] width 44 height 16
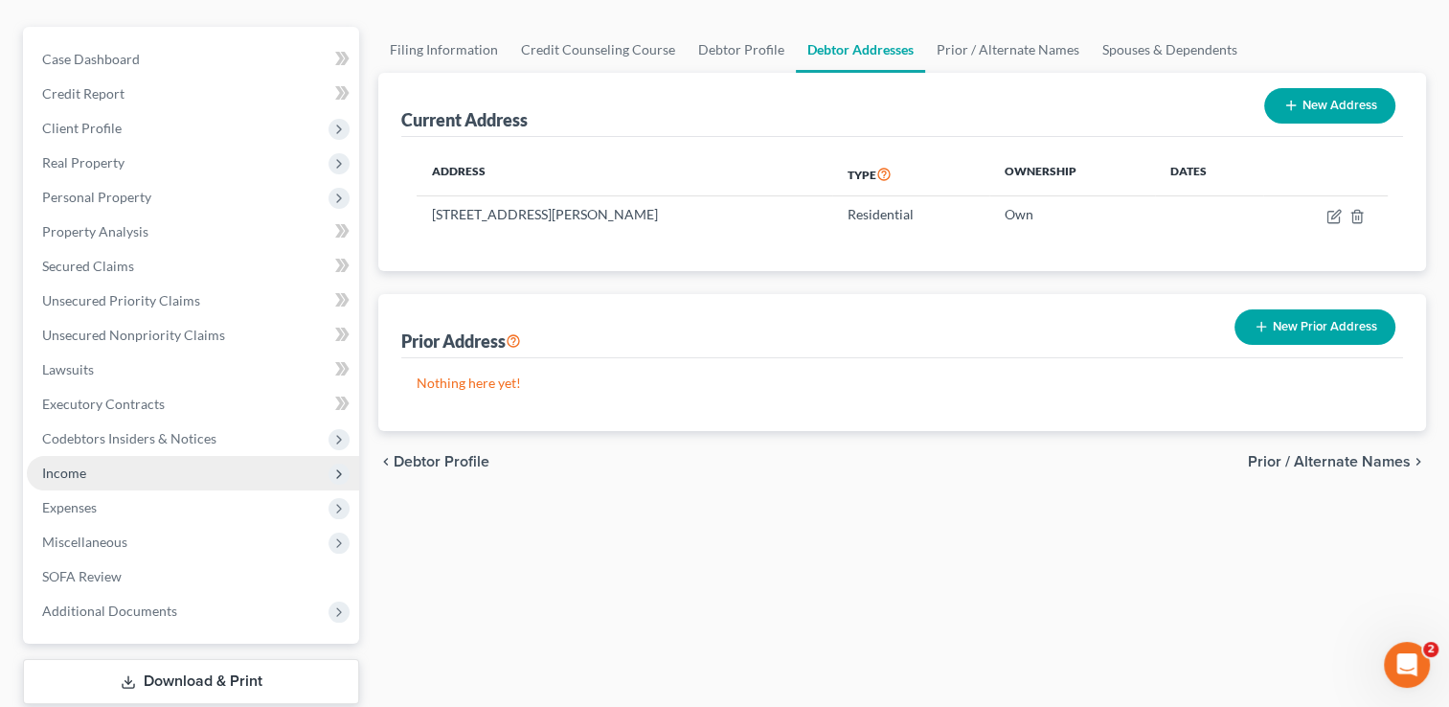
click at [82, 465] on span "Income" at bounding box center [64, 473] width 44 height 16
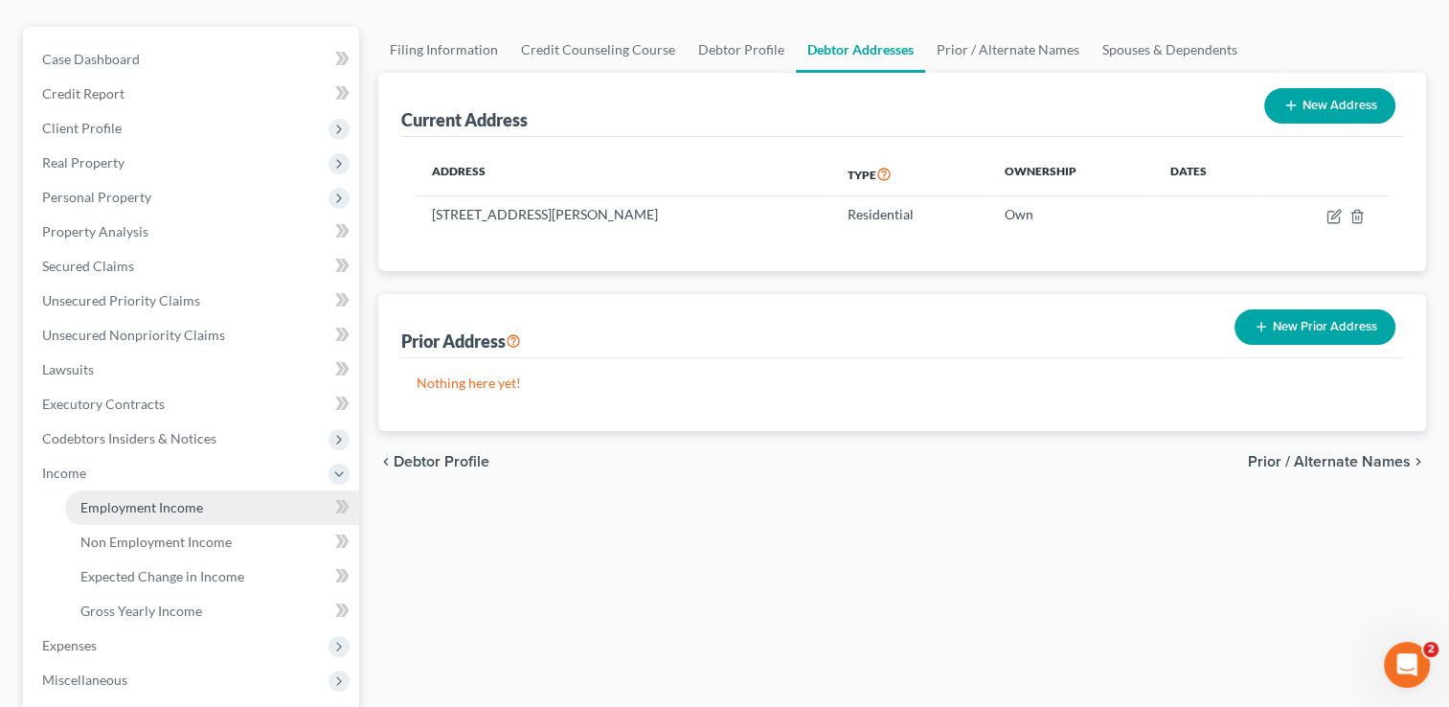
click at [129, 499] on span "Employment Income" at bounding box center [141, 507] width 123 height 16
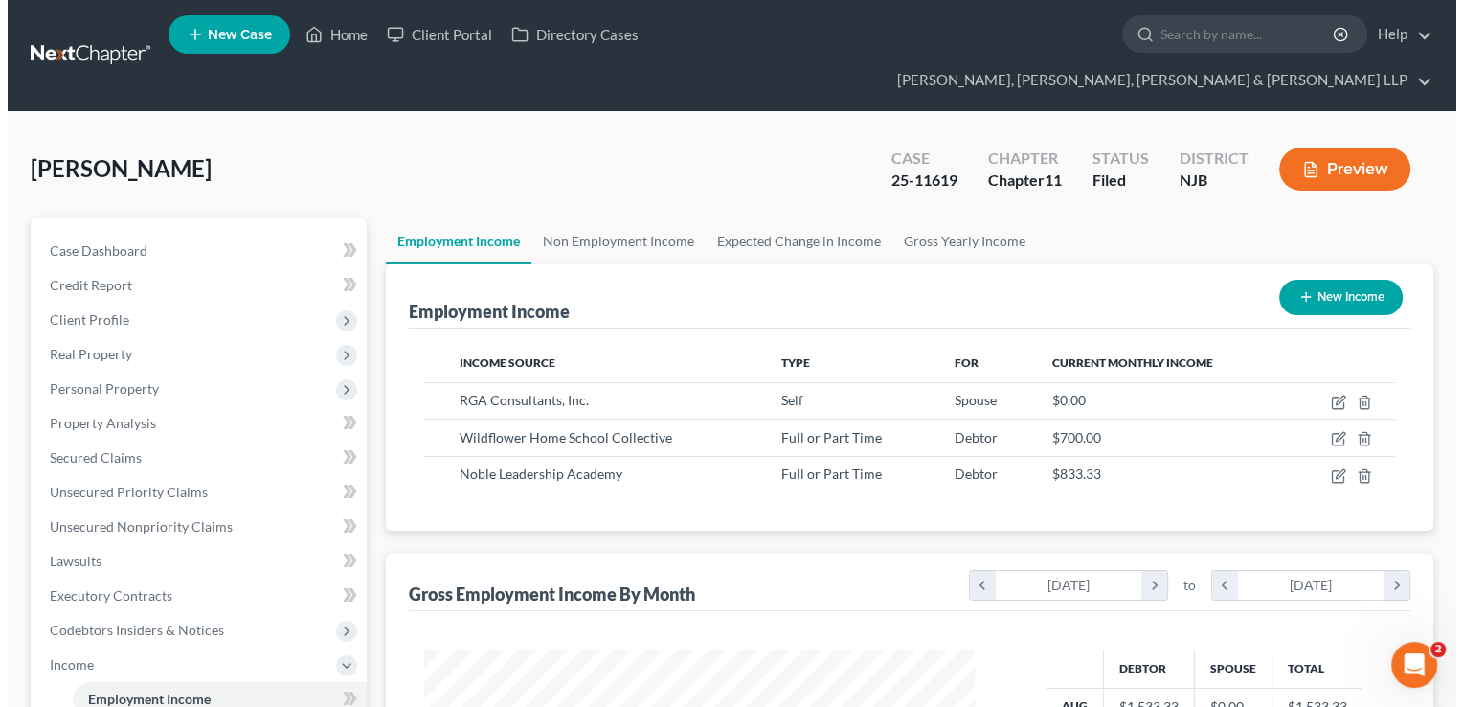
scroll to position [341, 589]
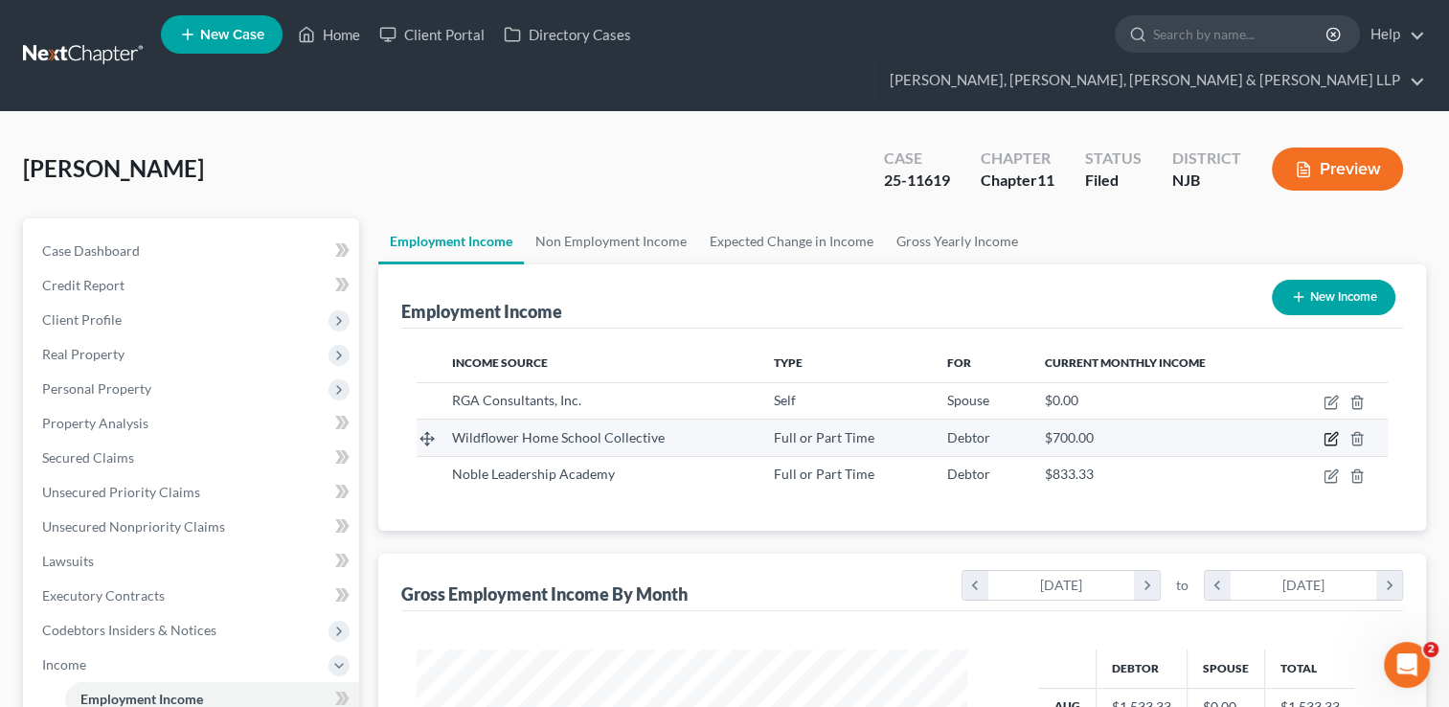
click at [1331, 431] on icon "button" at bounding box center [1331, 438] width 15 height 15
select select "0"
select select "33"
select select "0"
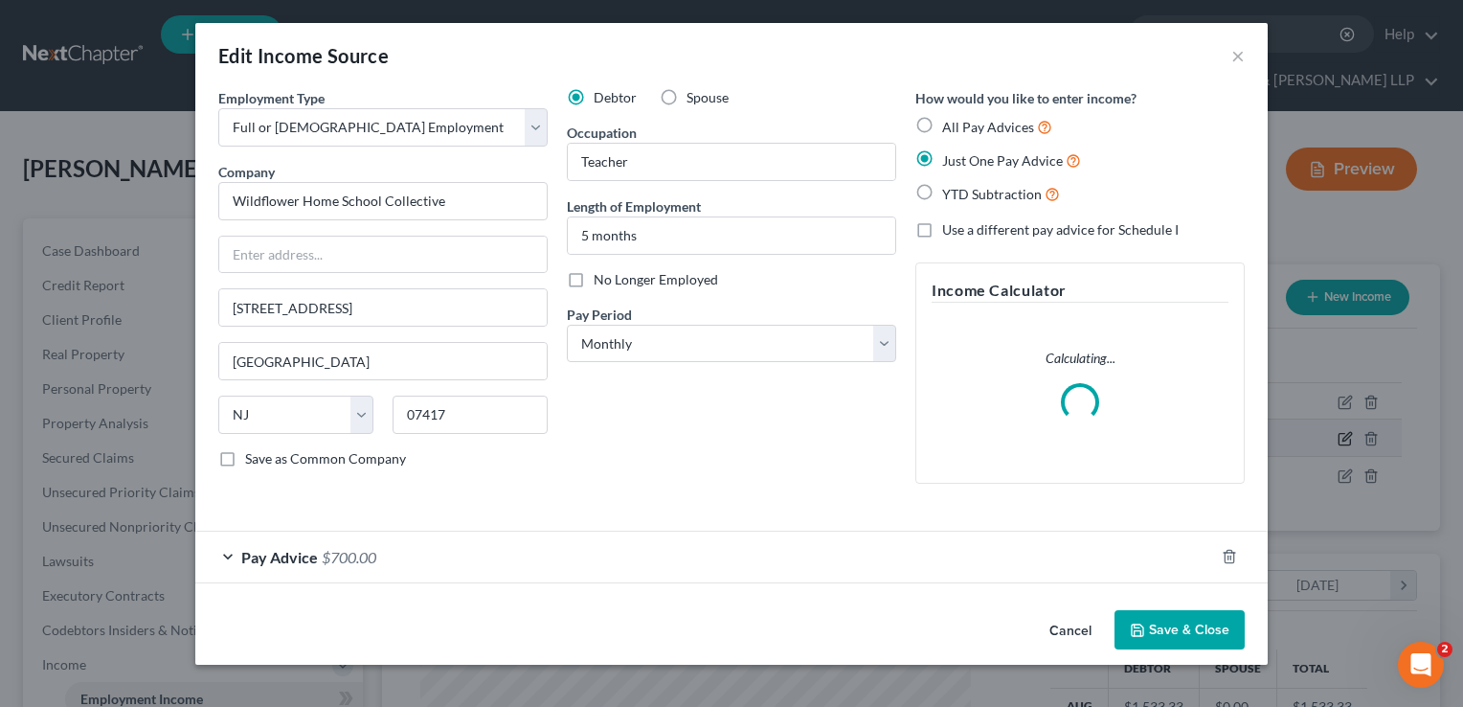
scroll to position [341, 594]
click at [417, 565] on div "Pay Advice $700.00" at bounding box center [704, 557] width 1019 height 51
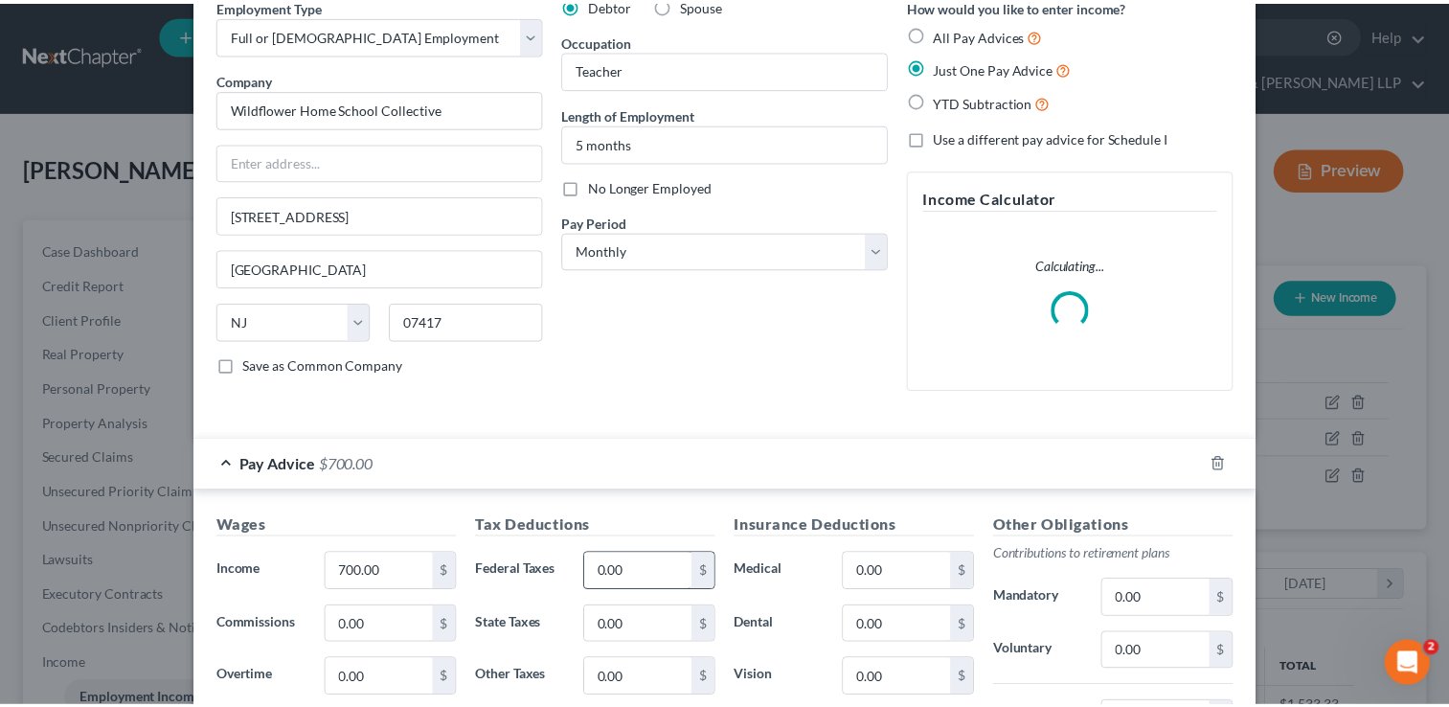
scroll to position [0, 0]
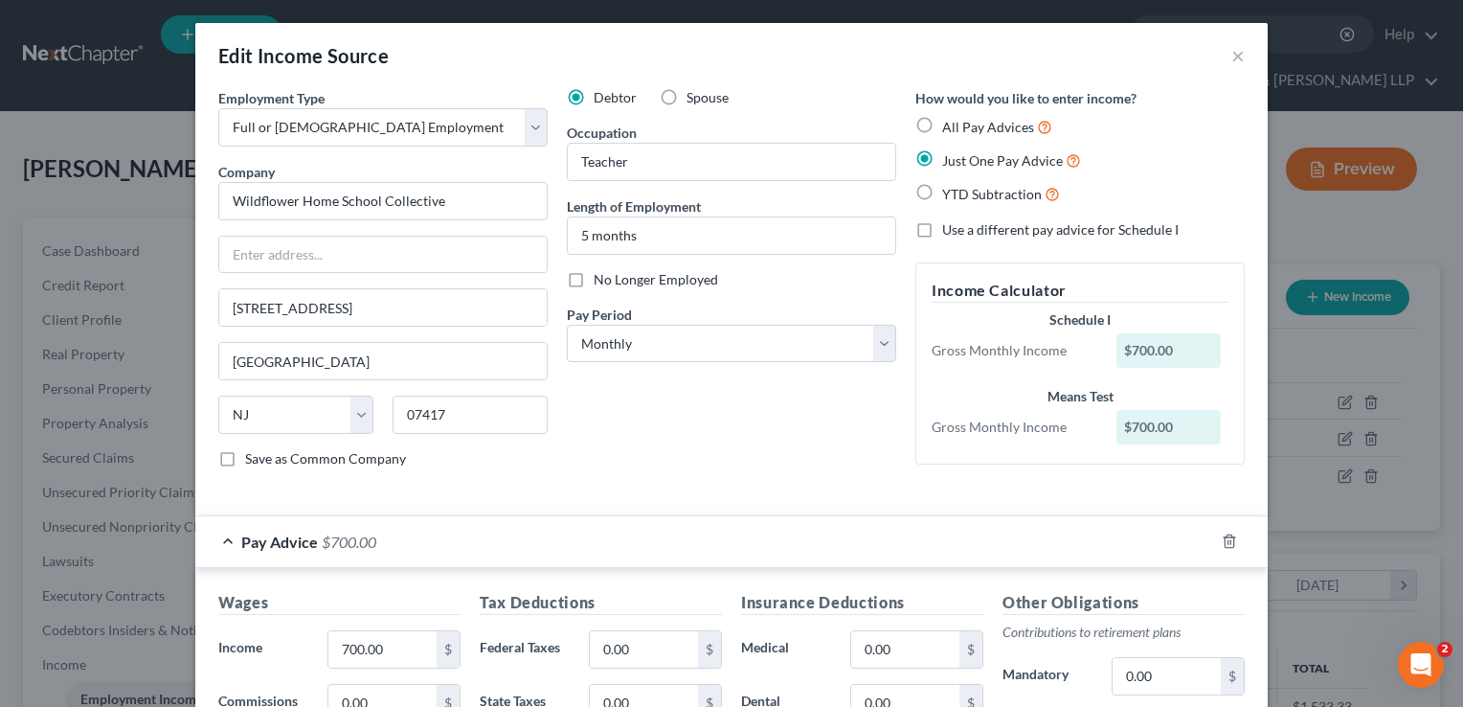
click at [1223, 56] on div "Edit Income Source ×" at bounding box center [731, 55] width 1073 height 65
click at [1233, 57] on button "×" at bounding box center [1238, 55] width 13 height 23
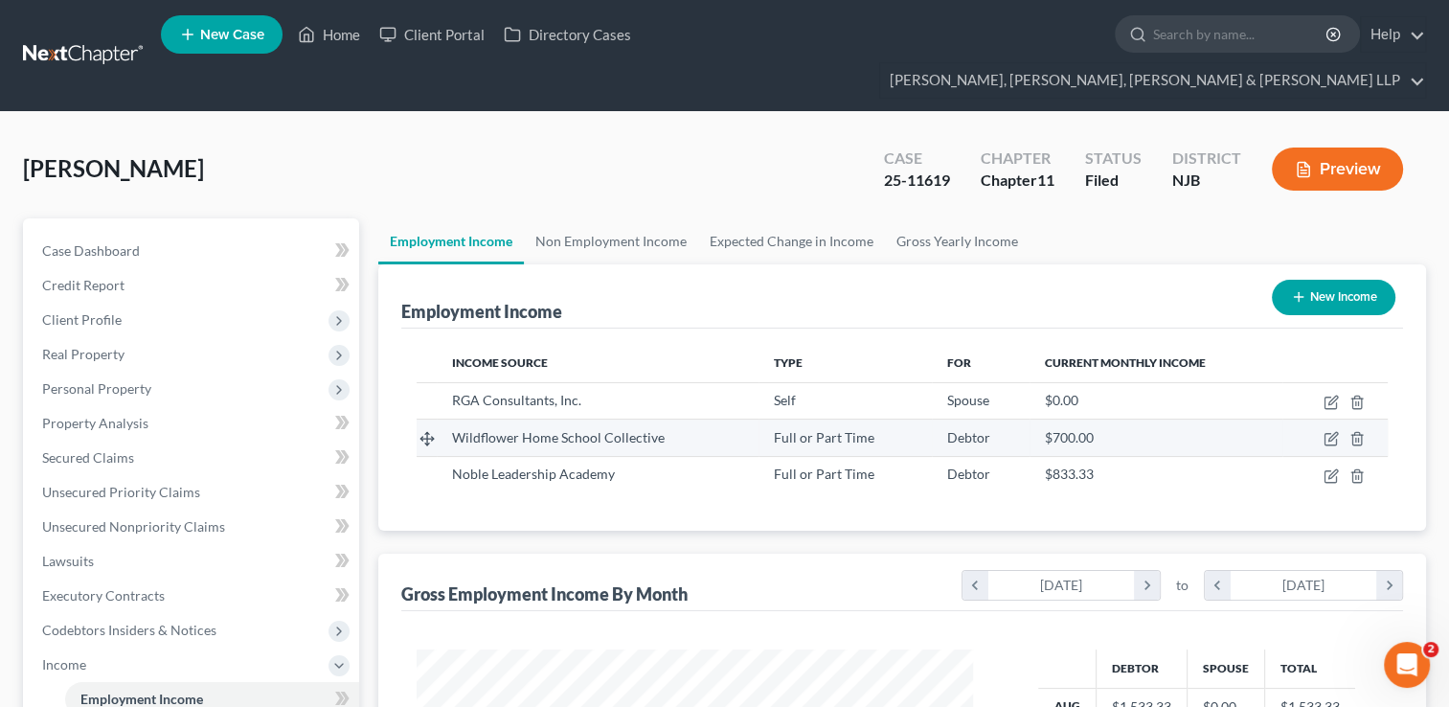
scroll to position [957396, 957149]
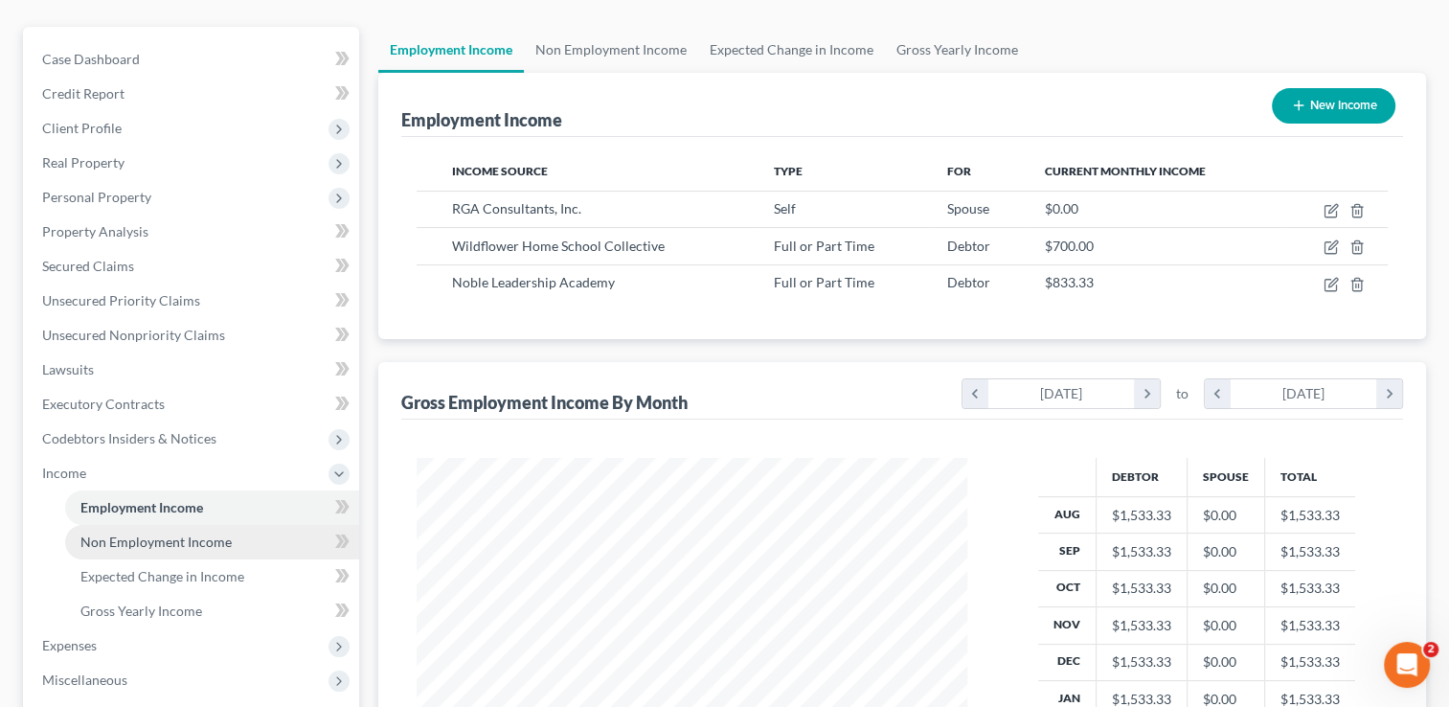
click at [214, 533] on span "Non Employment Income" at bounding box center [155, 541] width 151 height 16
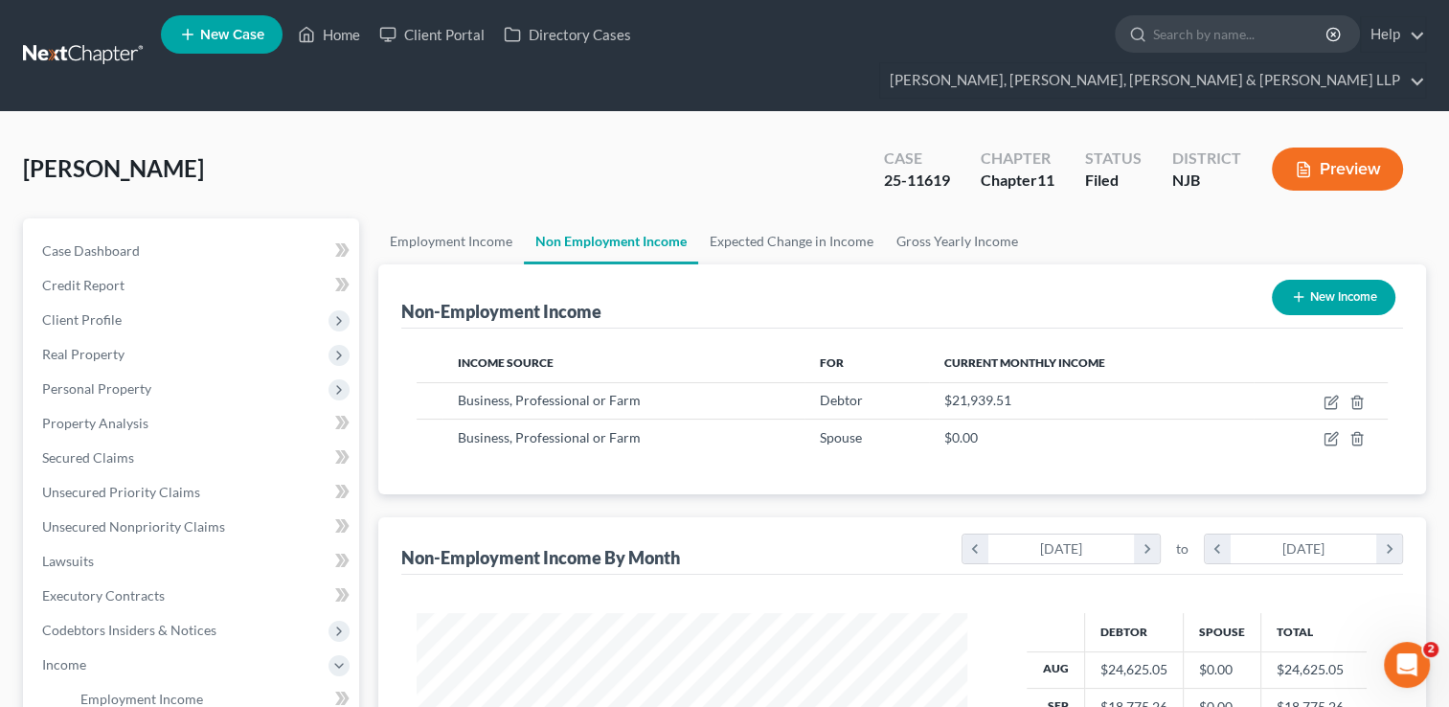
scroll to position [341, 589]
